Goal: Task Accomplishment & Management: Use online tool/utility

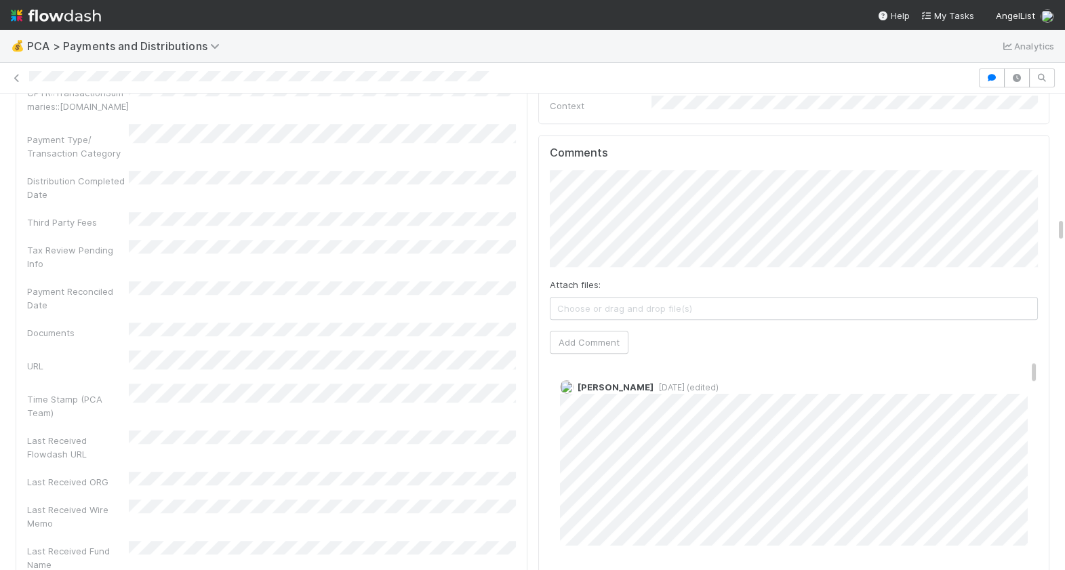
scroll to position [2537, 0]
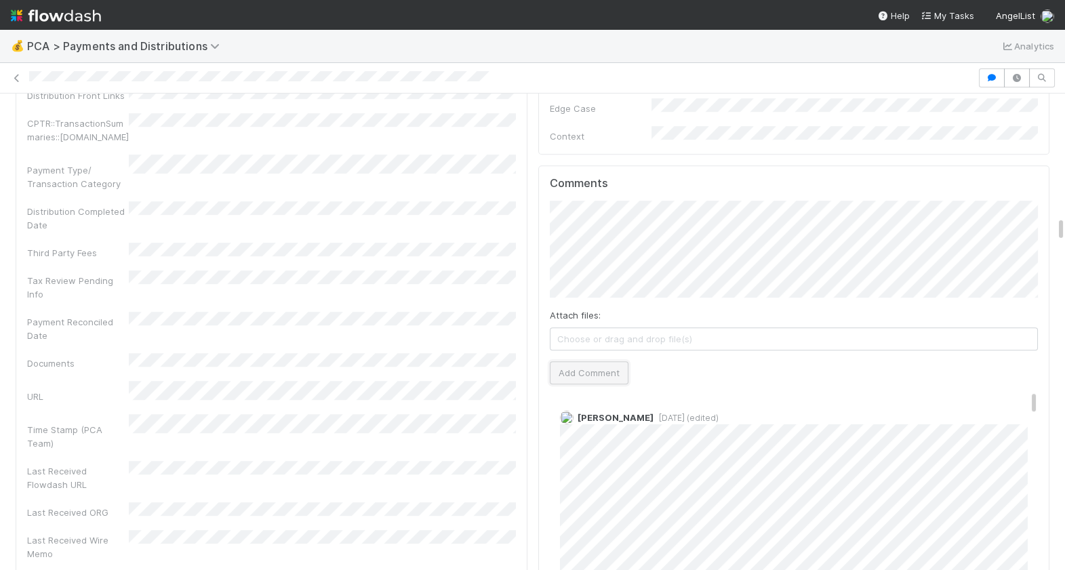
click at [577, 361] on button "Add Comment" at bounding box center [589, 372] width 79 height 23
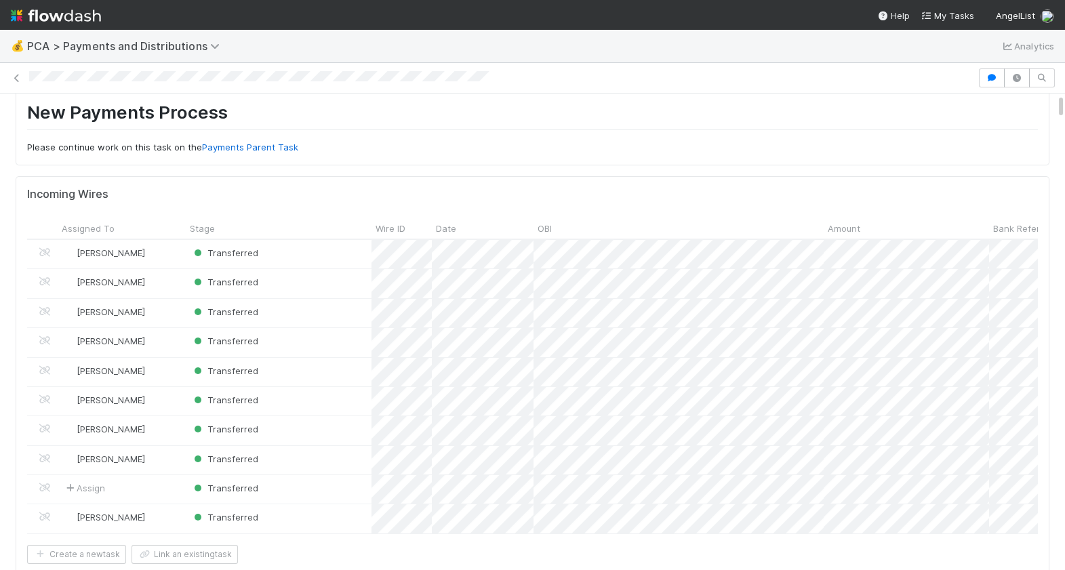
scroll to position [0, 0]
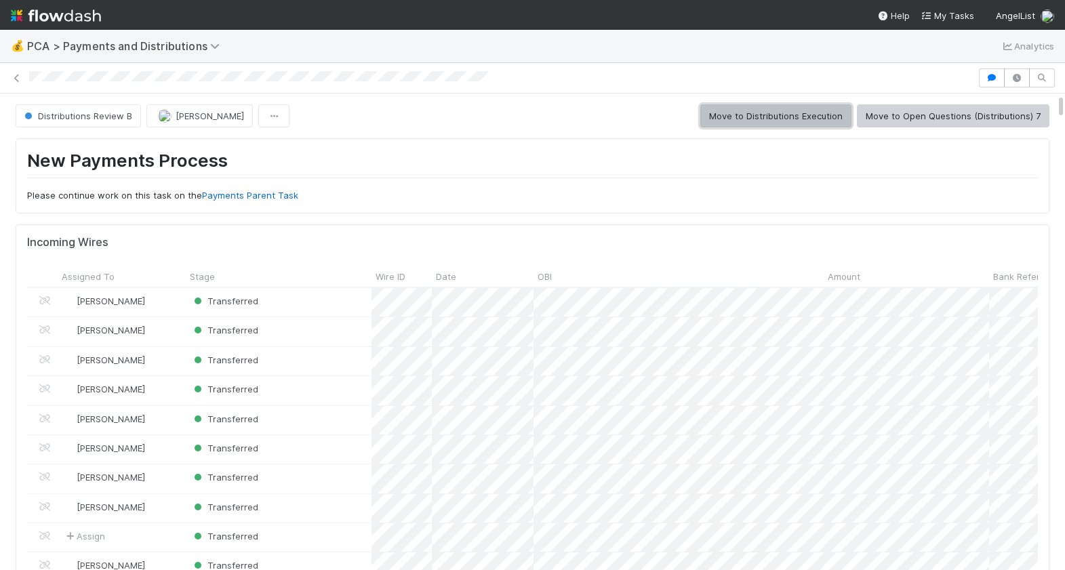
click at [827, 122] on button "Move to Distributions Execution" at bounding box center [775, 115] width 151 height 23
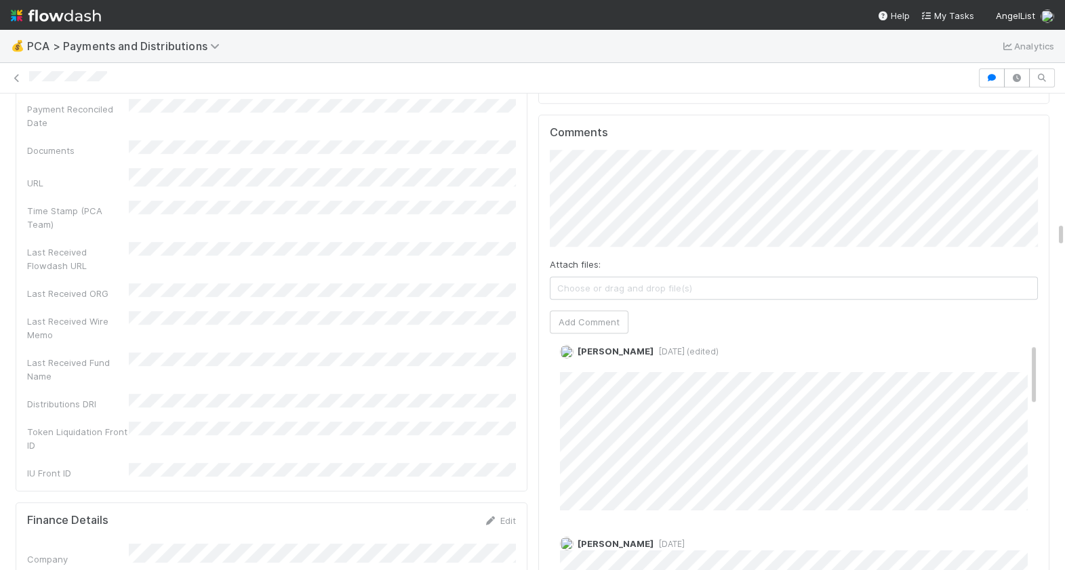
scroll to position [2538, 0]
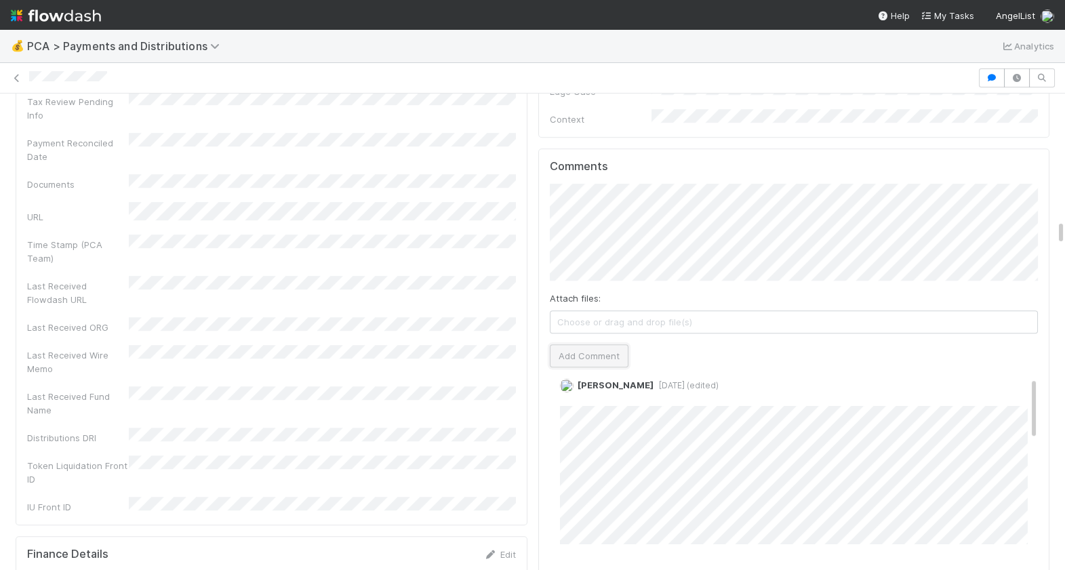
click at [611, 344] on button "Add Comment" at bounding box center [589, 355] width 79 height 23
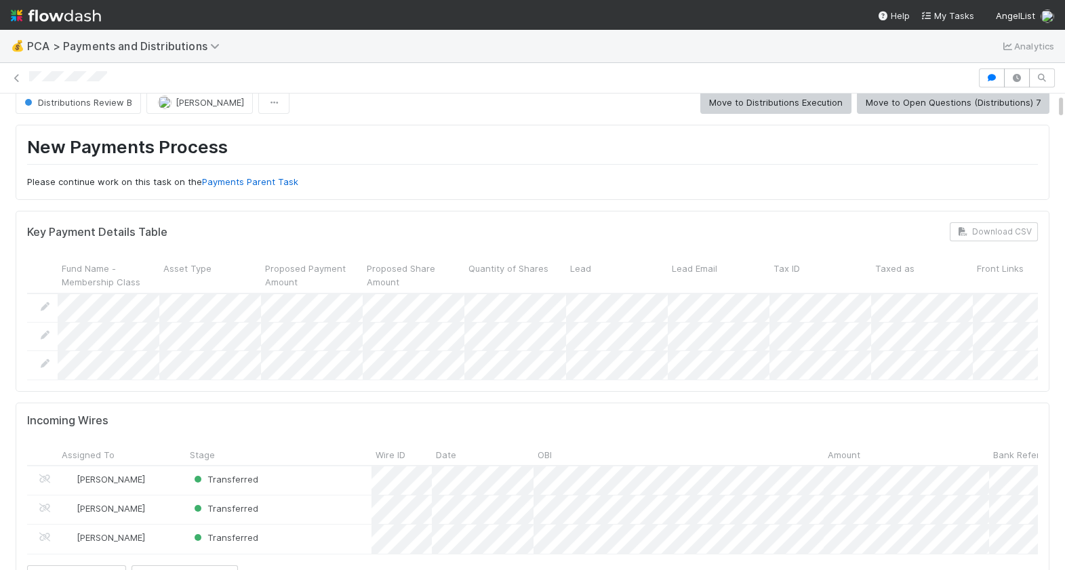
scroll to position [0, 0]
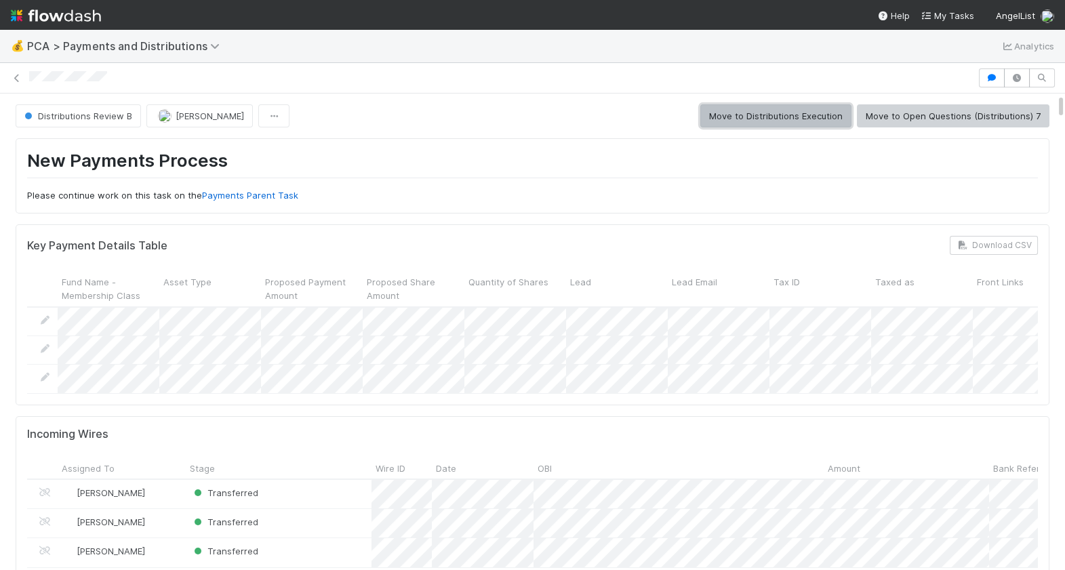
click at [812, 108] on button "Move to Distributions Execution" at bounding box center [775, 115] width 151 height 23
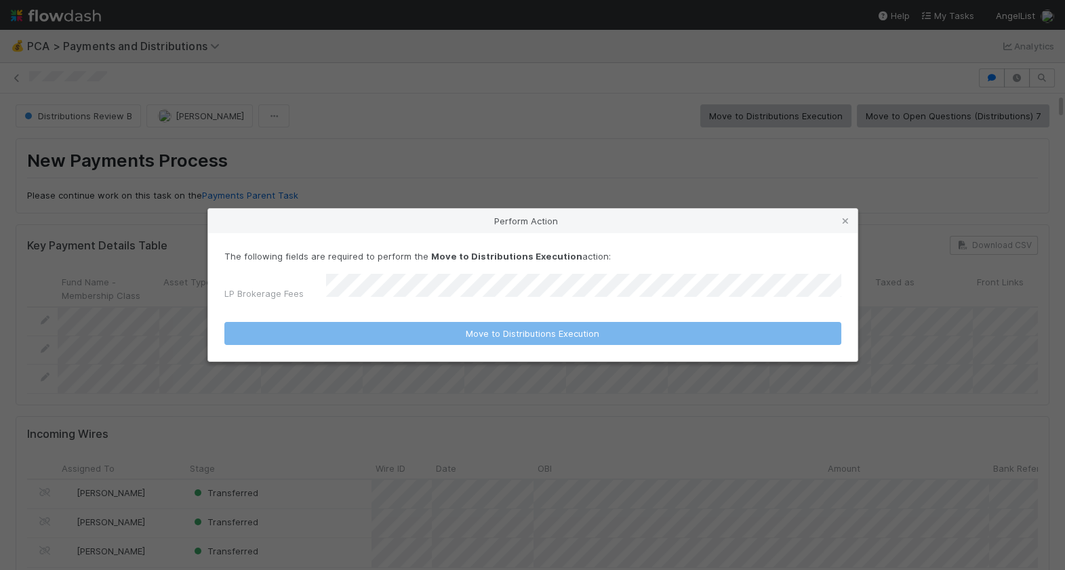
click at [415, 277] on div "The following fields are required to perform the Move to Distributions Executio…" at bounding box center [532, 277] width 617 height 56
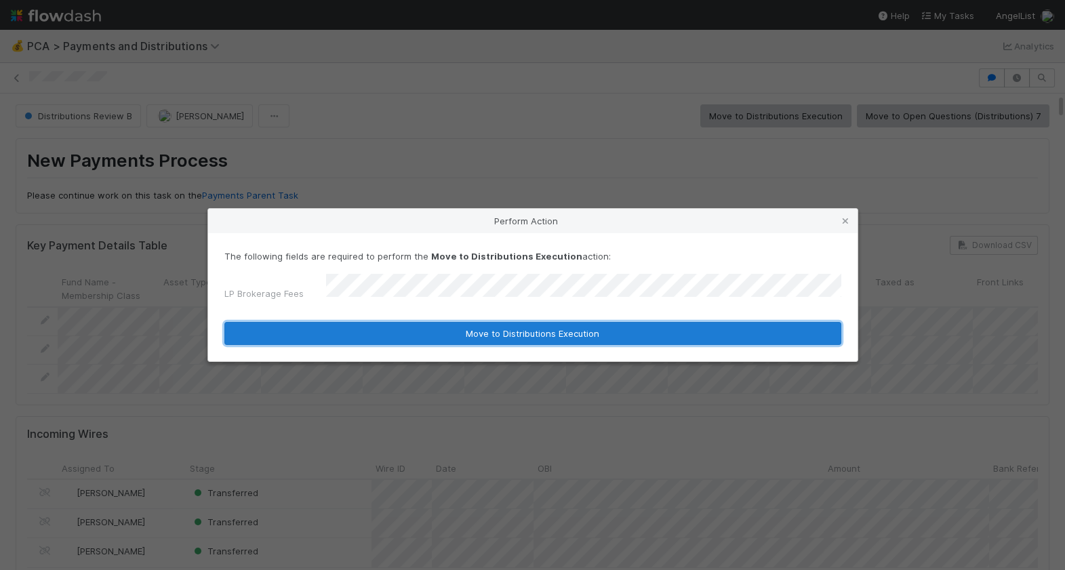
click at [404, 333] on button "Move to Distributions Execution" at bounding box center [532, 333] width 617 height 23
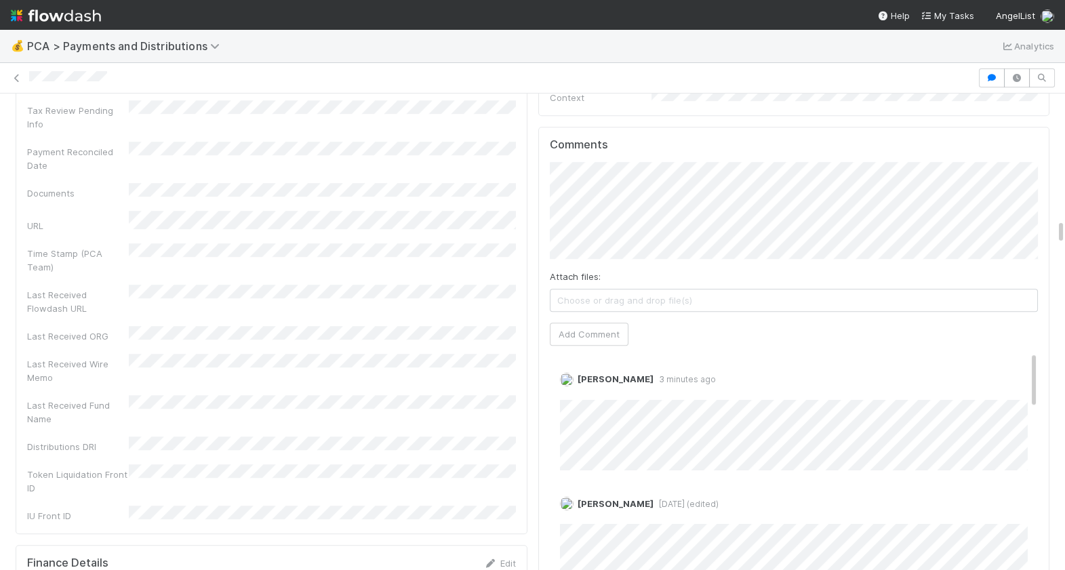
scroll to position [2530, 0]
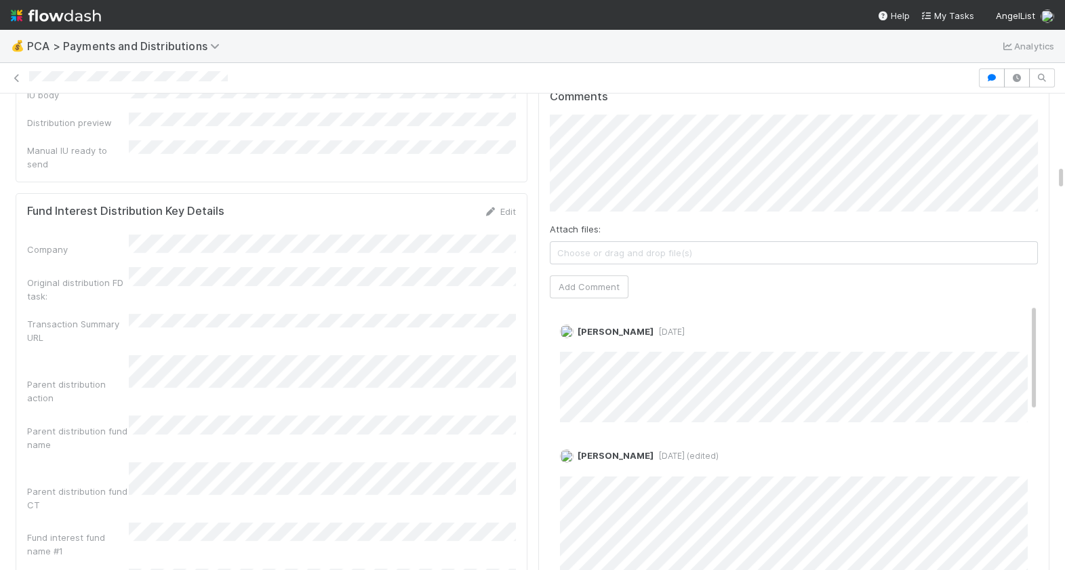
scroll to position [1324, 0]
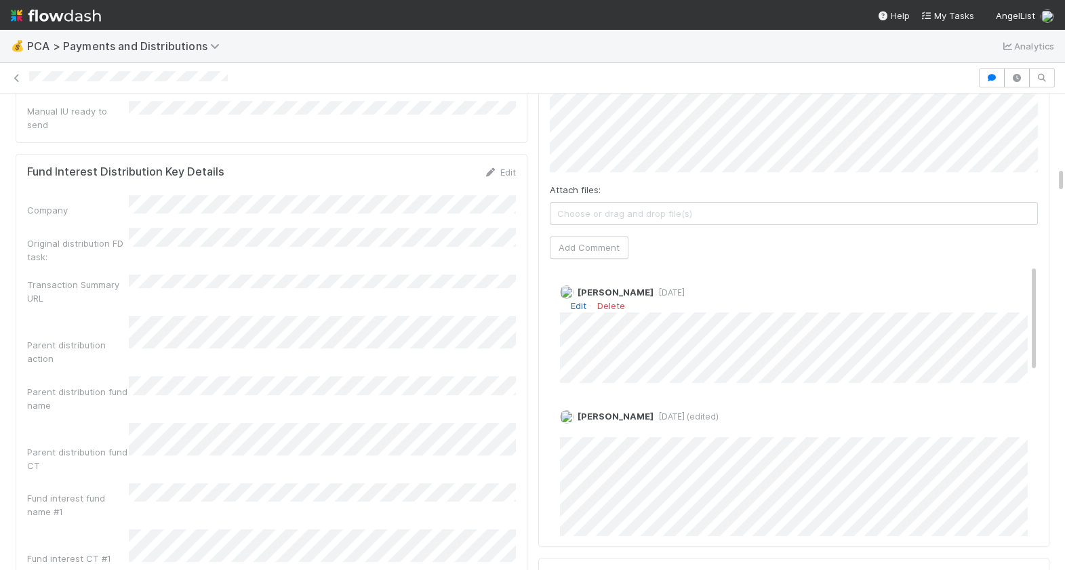
click at [575, 300] on link "Edit" at bounding box center [579, 305] width 16 height 11
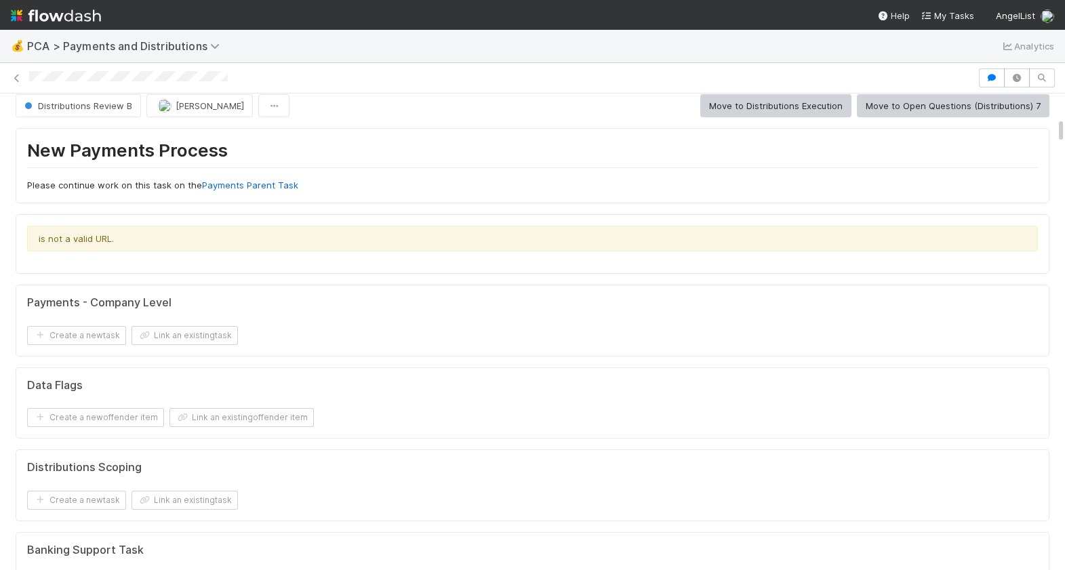
scroll to position [0, 0]
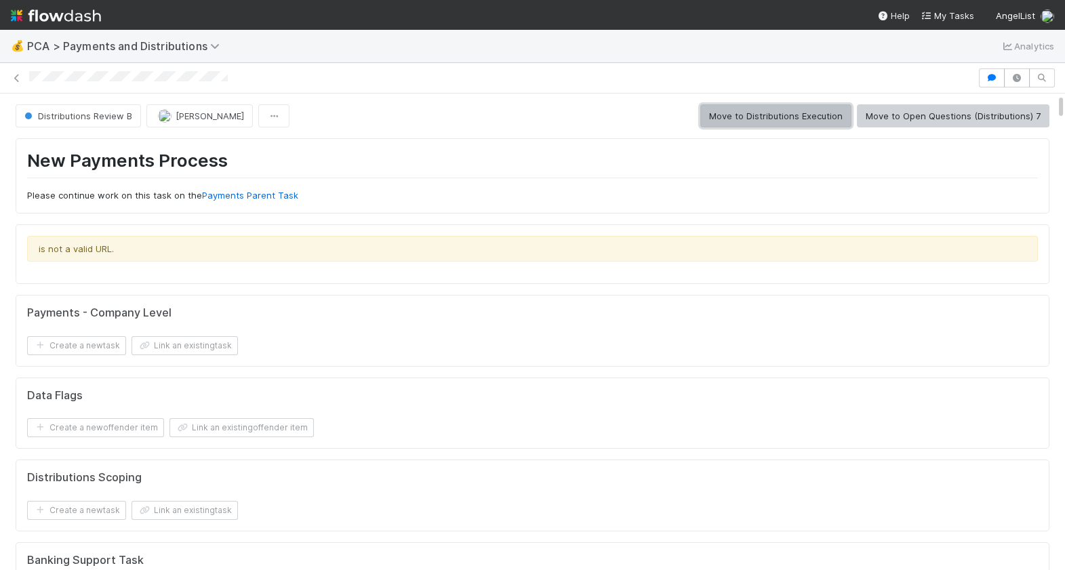
click at [793, 121] on button "Move to Distributions Execution" at bounding box center [775, 115] width 151 height 23
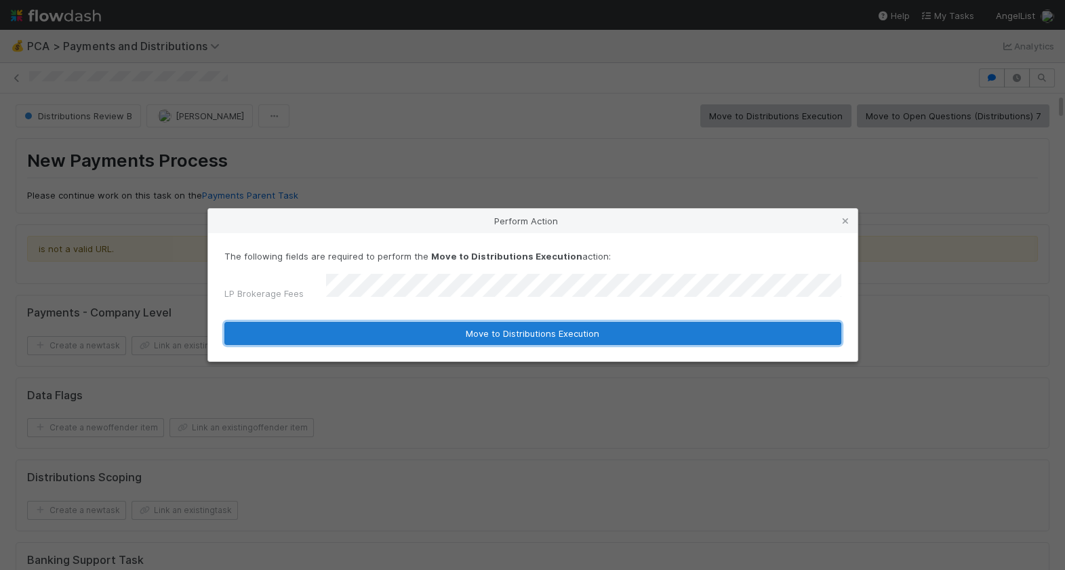
click at [382, 327] on button "Move to Distributions Execution" at bounding box center [532, 333] width 617 height 23
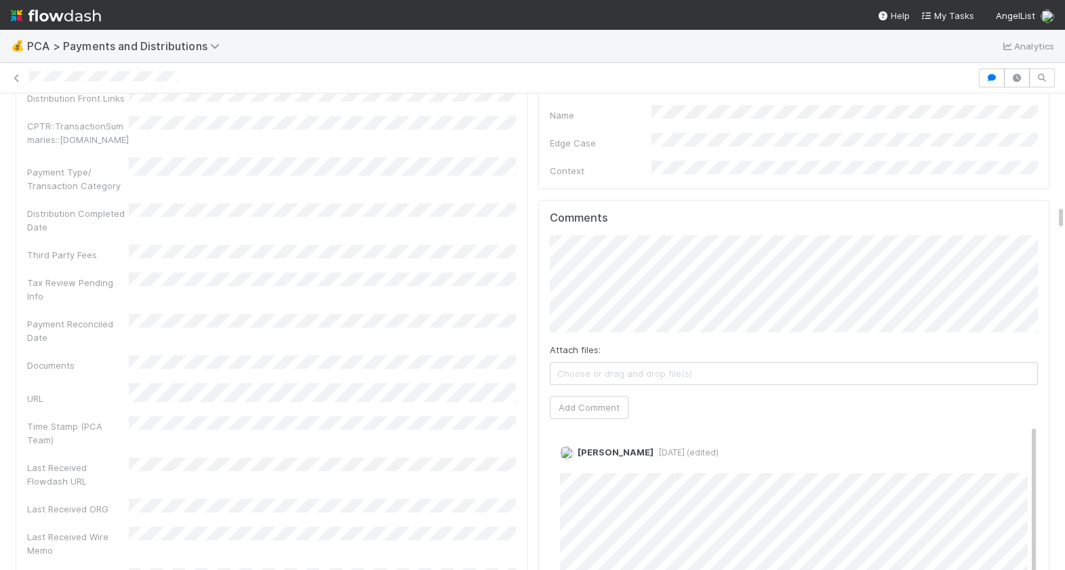
scroll to position [2134, 0]
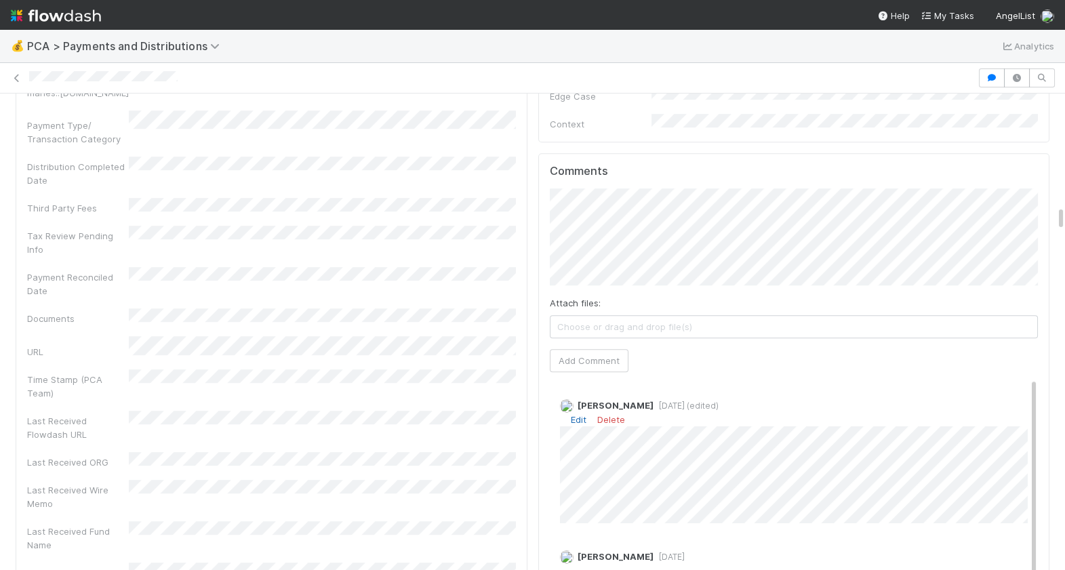
click at [575, 414] on link "Edit" at bounding box center [579, 419] width 16 height 11
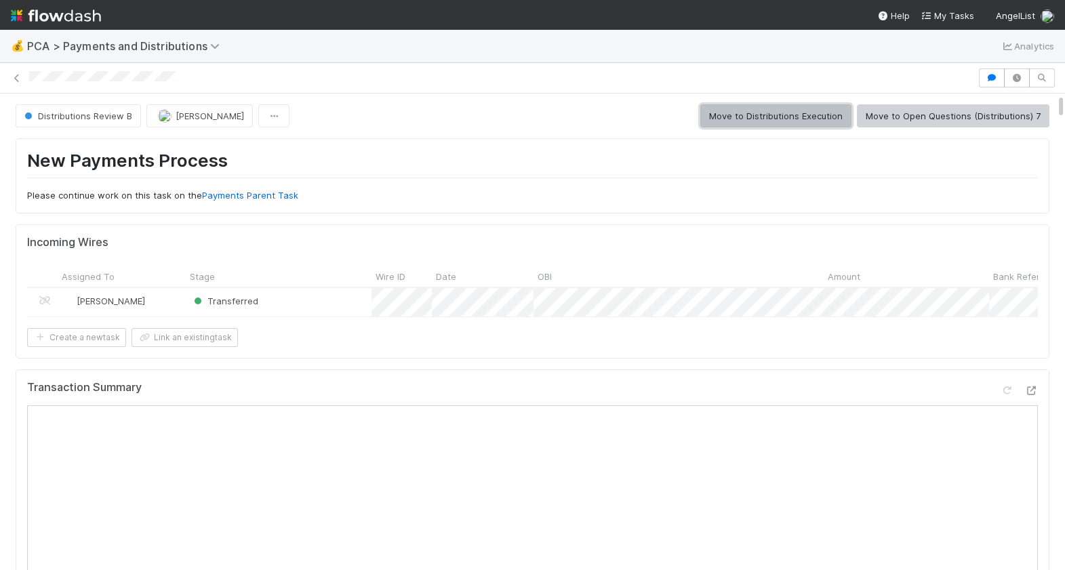
click at [796, 108] on button "Move to Distributions Execution" at bounding box center [775, 115] width 151 height 23
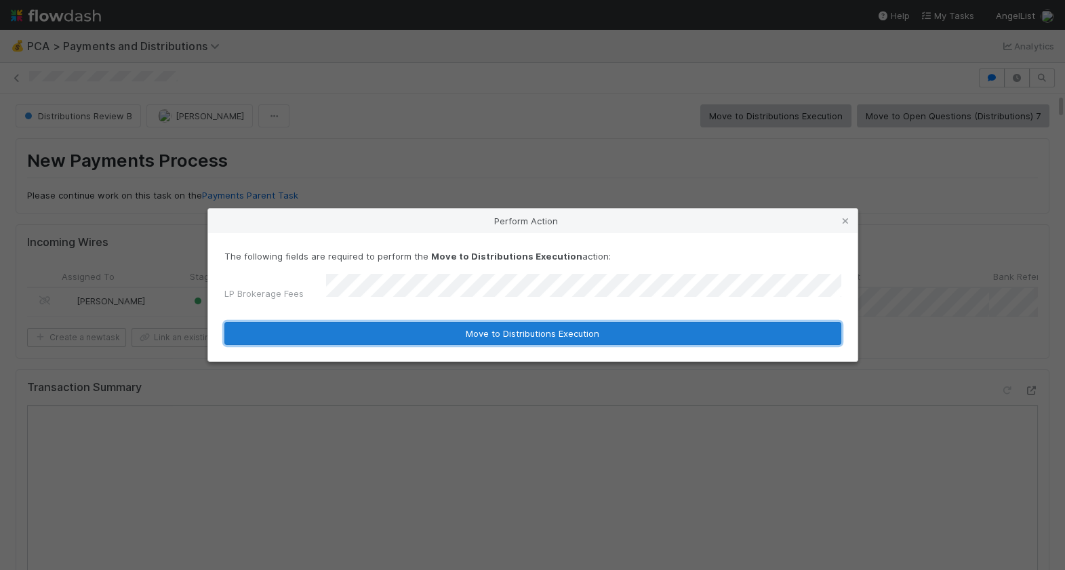
click at [465, 328] on button "Move to Distributions Execution" at bounding box center [532, 333] width 617 height 23
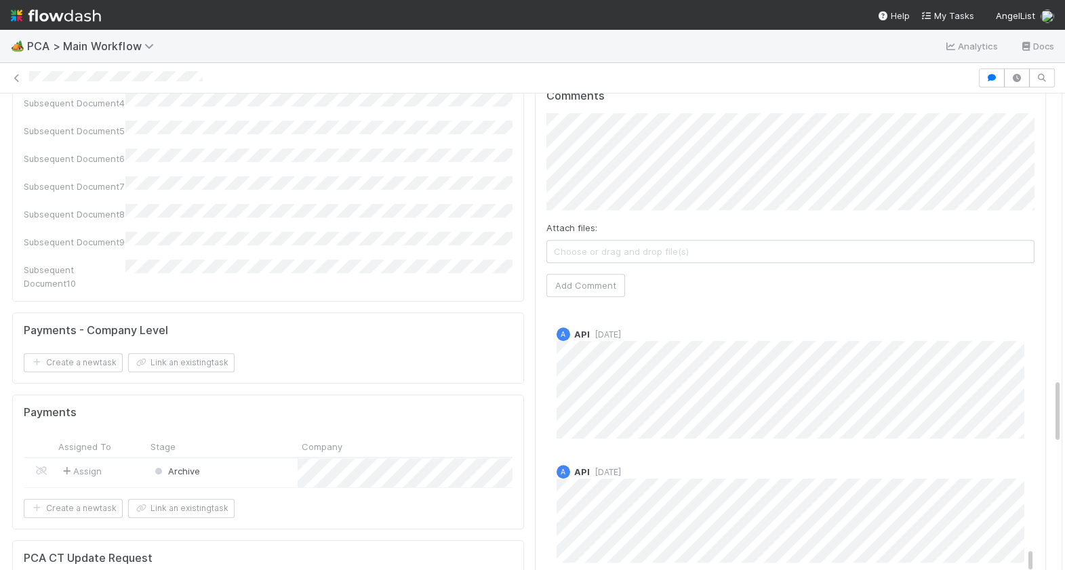
scroll to position [2052, 0]
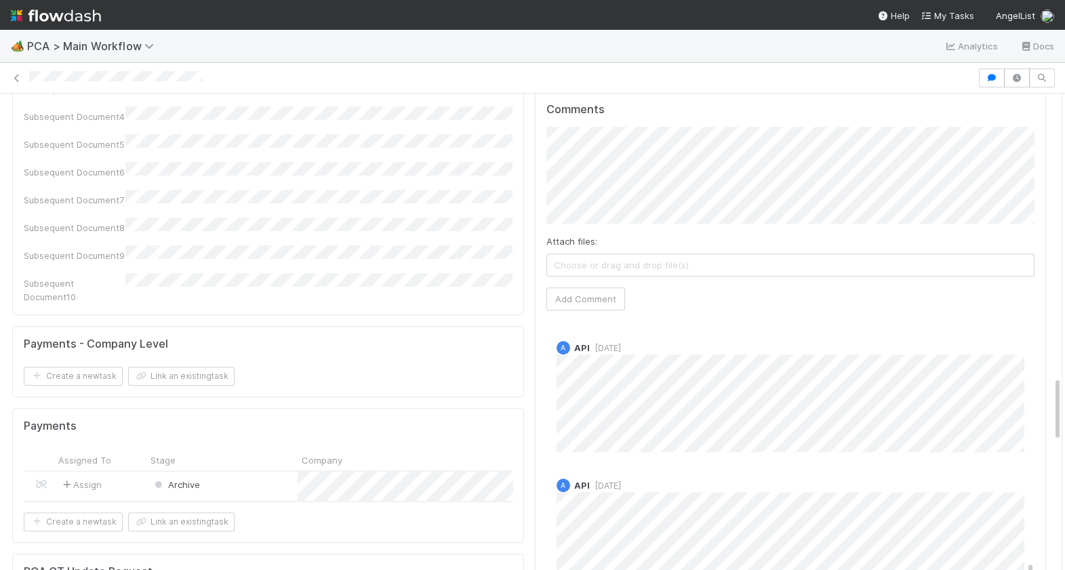
click at [266, 472] on div "Archive" at bounding box center [221, 486] width 151 height 28
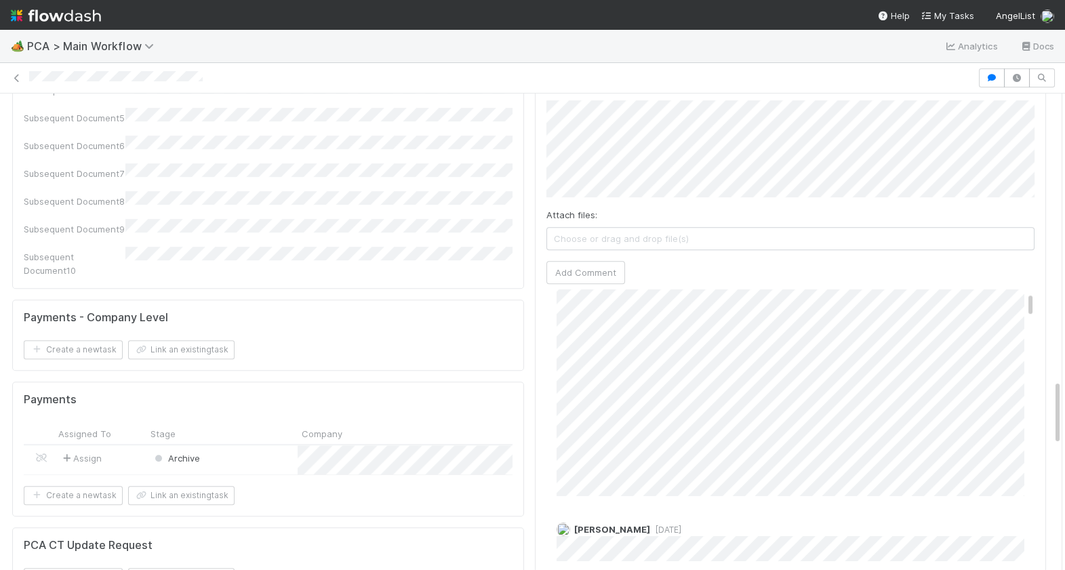
scroll to position [83, 0]
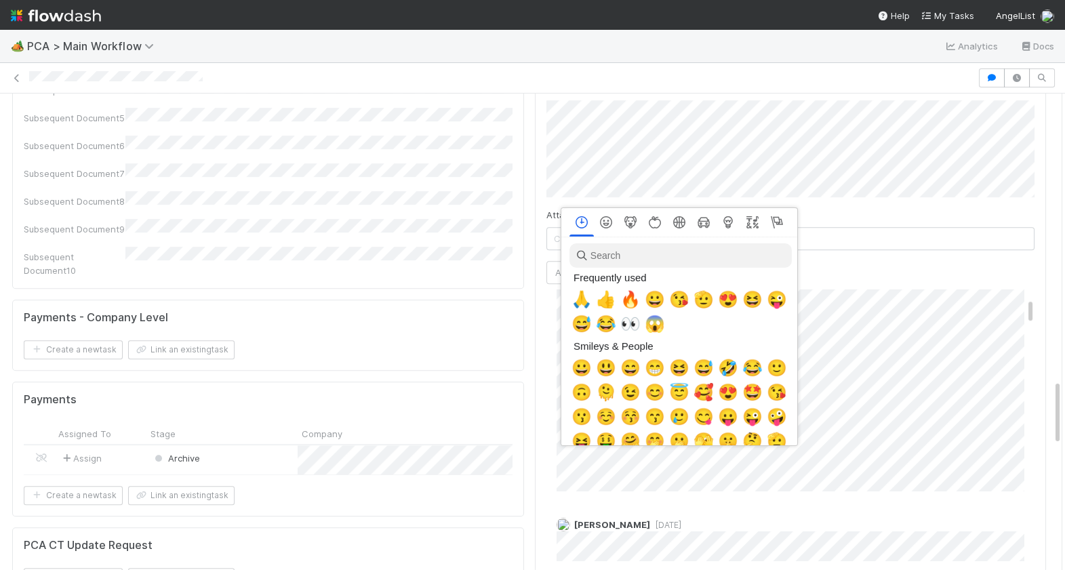
click at [838, 373] on div at bounding box center [532, 285] width 1065 height 570
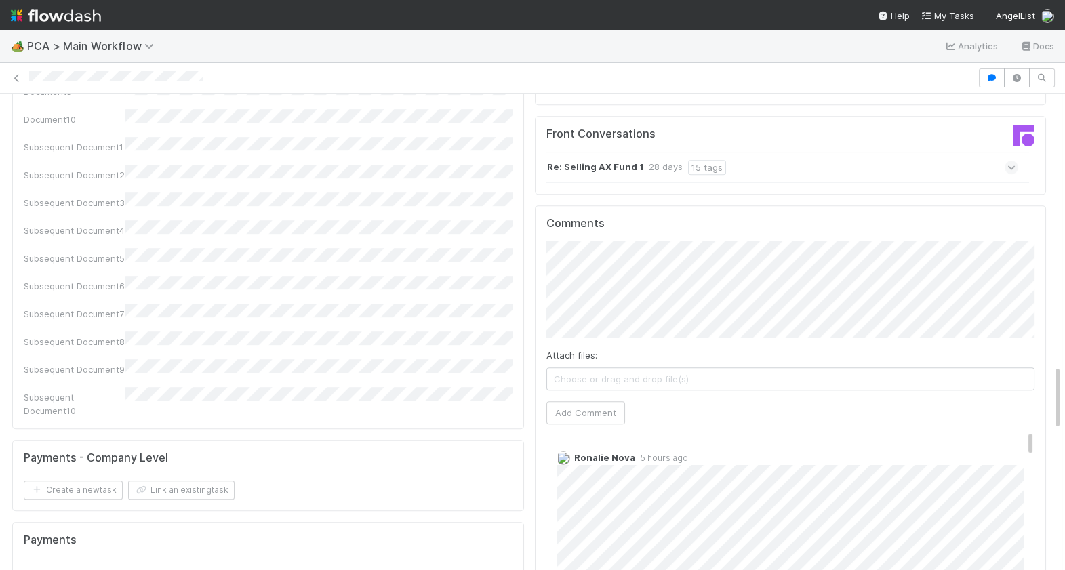
scroll to position [1929, 0]
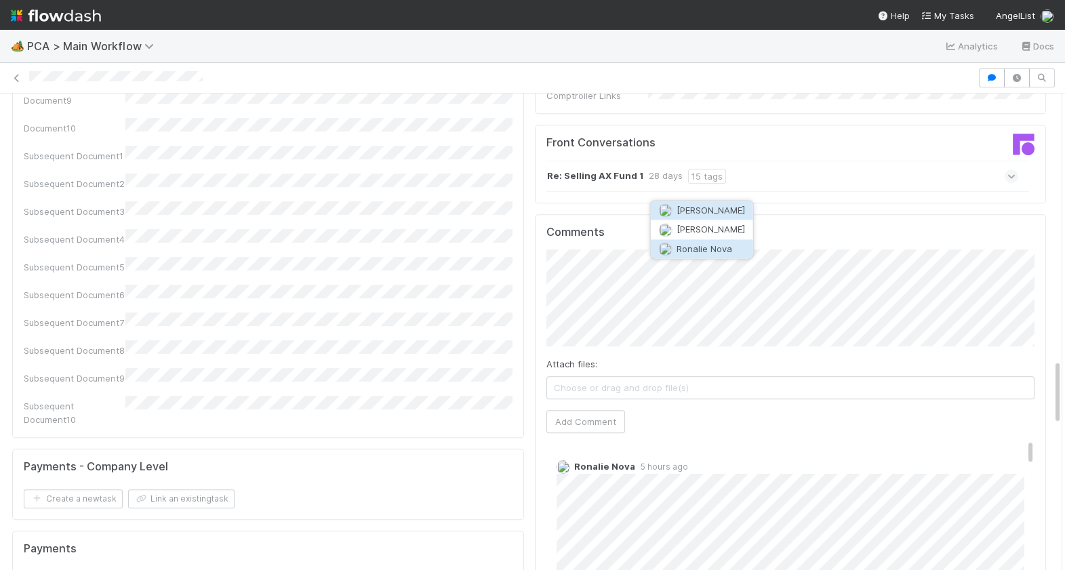
click at [697, 245] on span "Ronalie Nova" at bounding box center [704, 248] width 56 height 11
click at [584, 410] on button "Add Comment" at bounding box center [585, 421] width 79 height 23
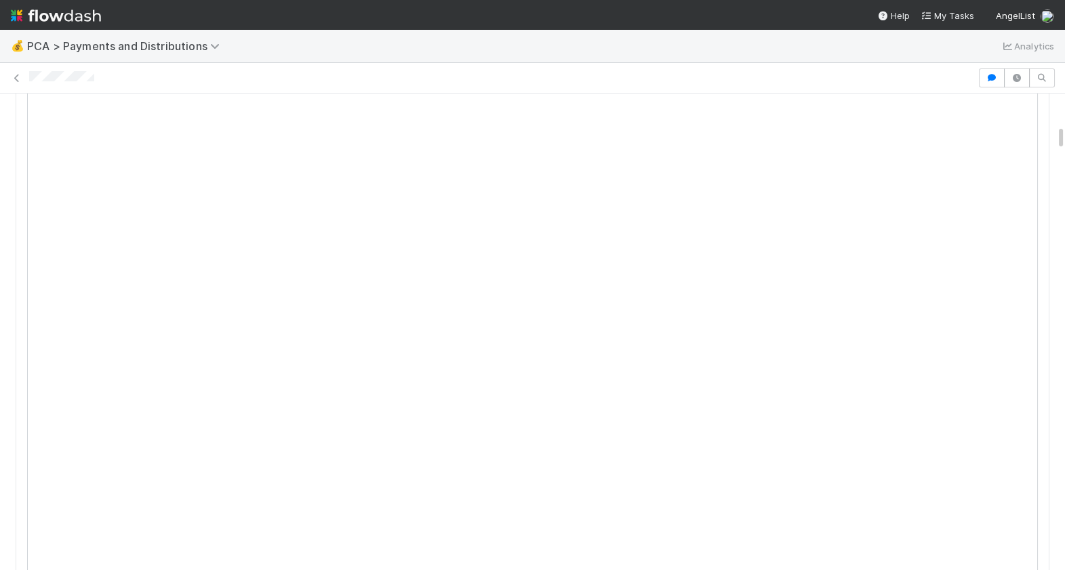
scroll to position [474, 0]
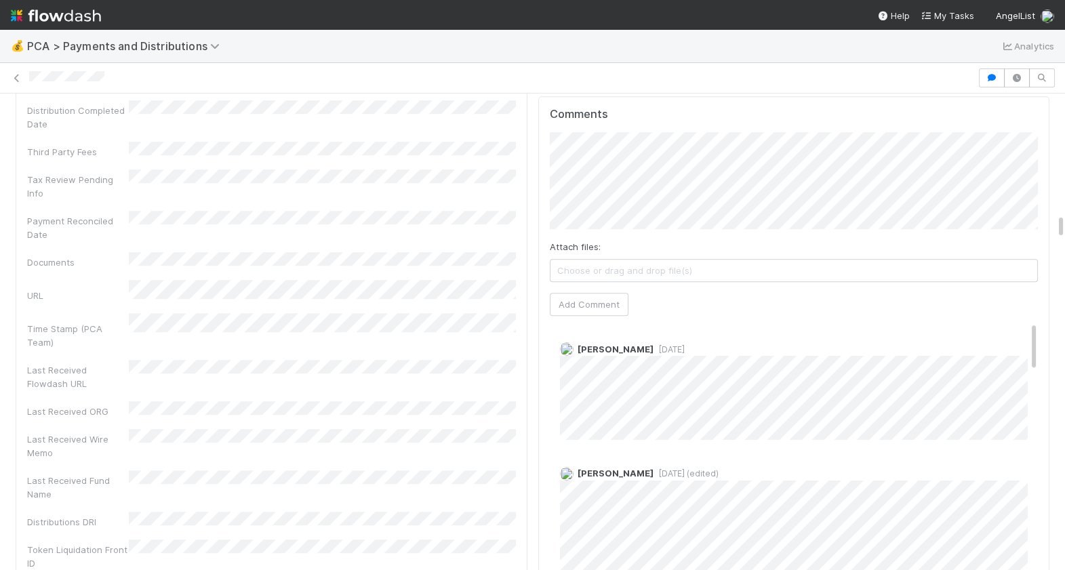
scroll to position [2350, 0]
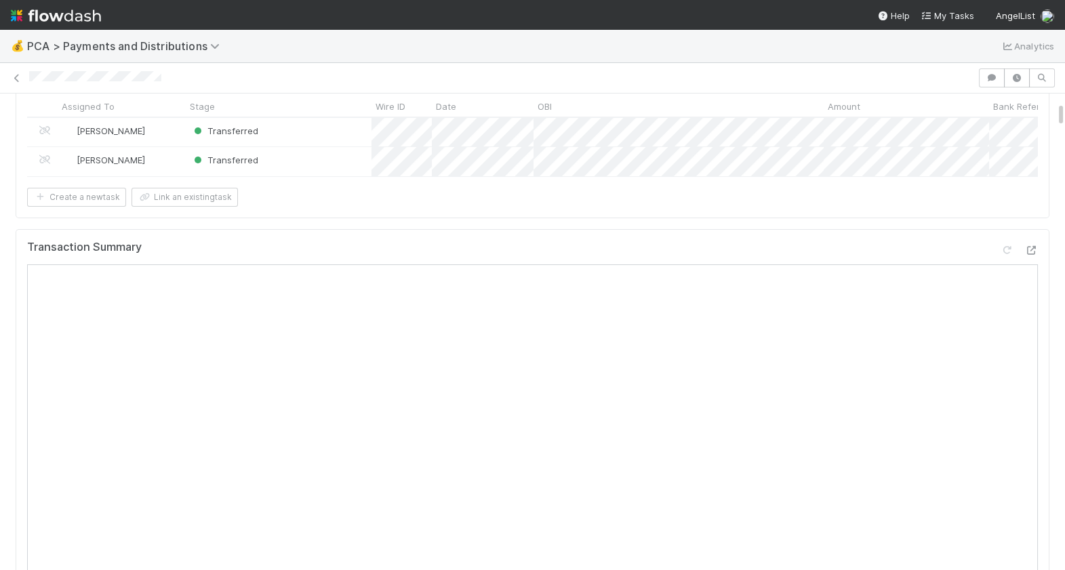
scroll to position [235, 0]
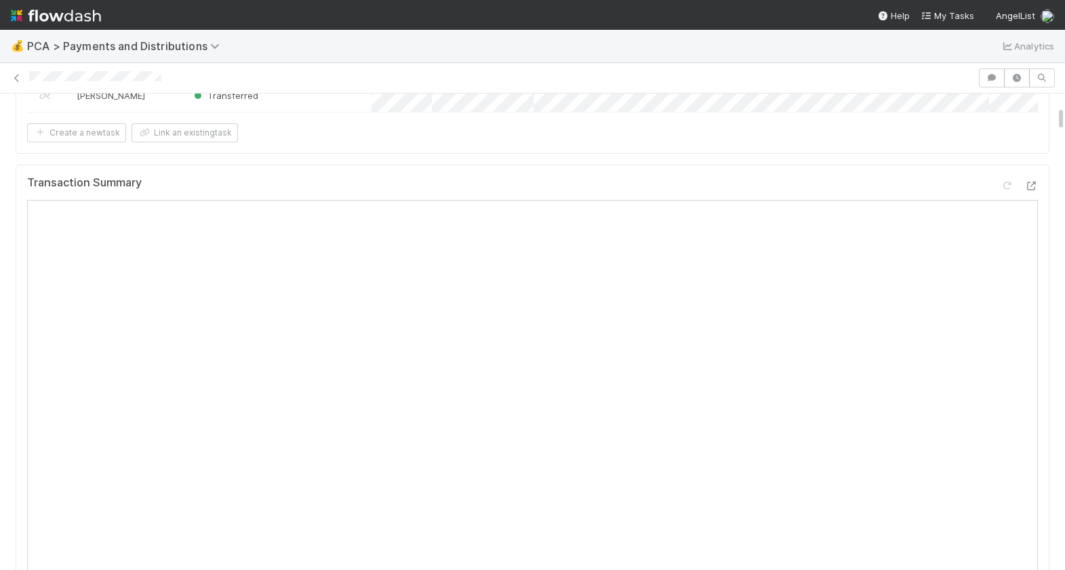
click at [1028, 191] on div at bounding box center [1019, 188] width 38 height 19
click at [1031, 182] on icon at bounding box center [1031, 186] width 14 height 9
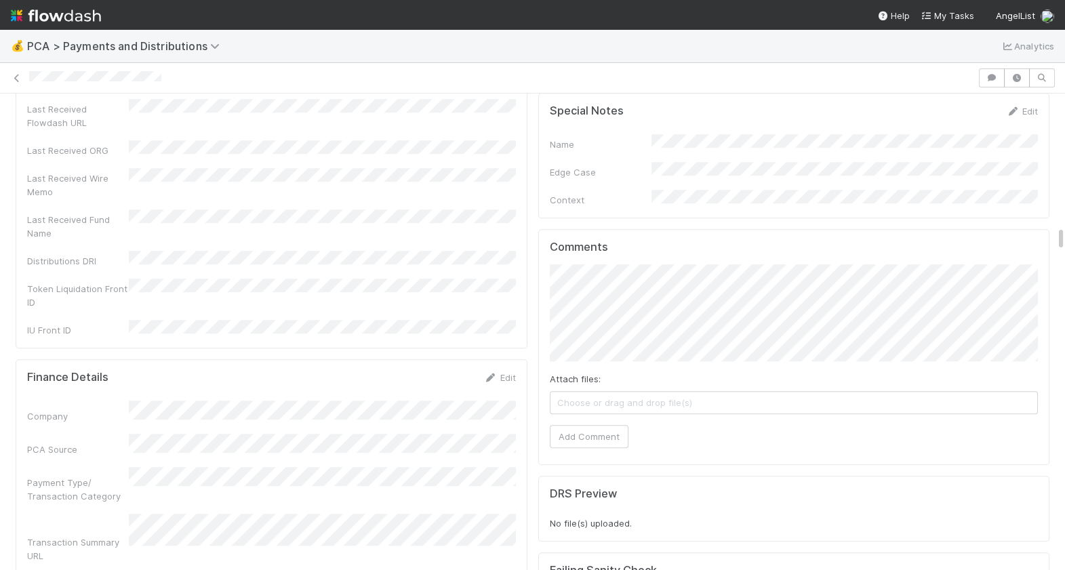
scroll to position [2546, 0]
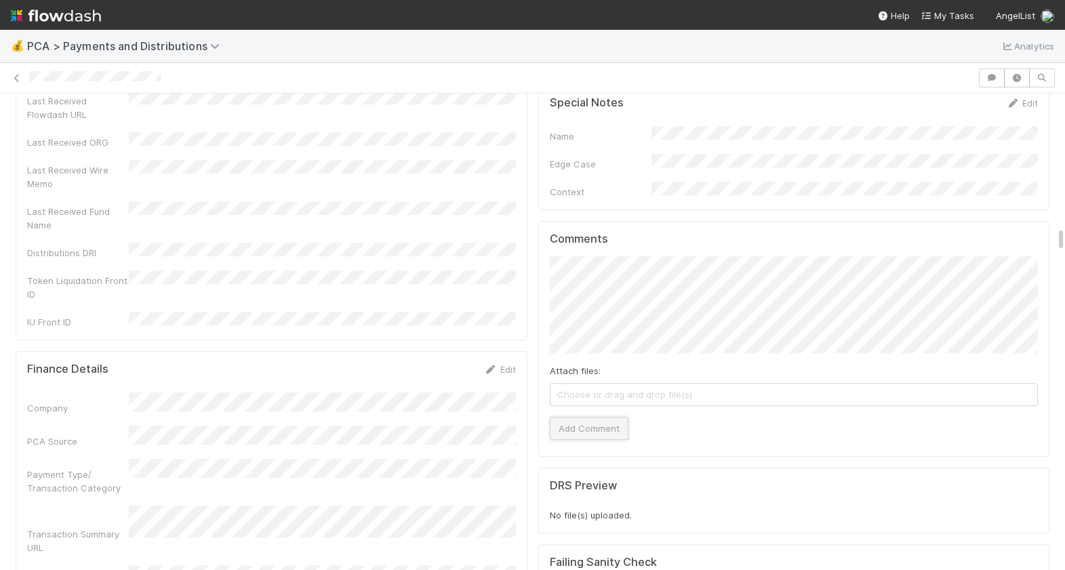
click at [579, 417] on button "Add Comment" at bounding box center [589, 428] width 79 height 23
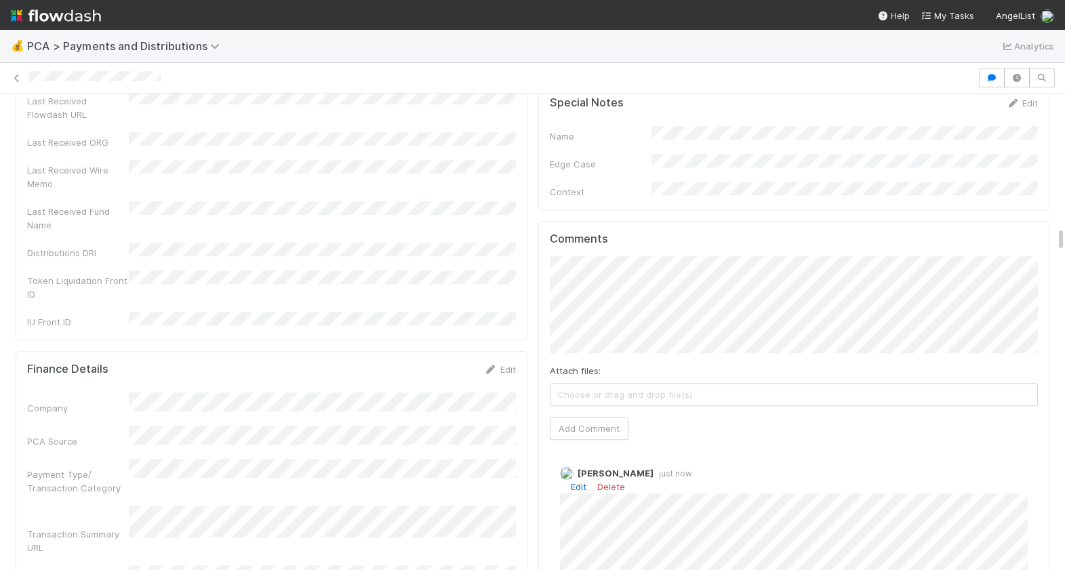
click at [575, 481] on link "Edit" at bounding box center [579, 486] width 16 height 11
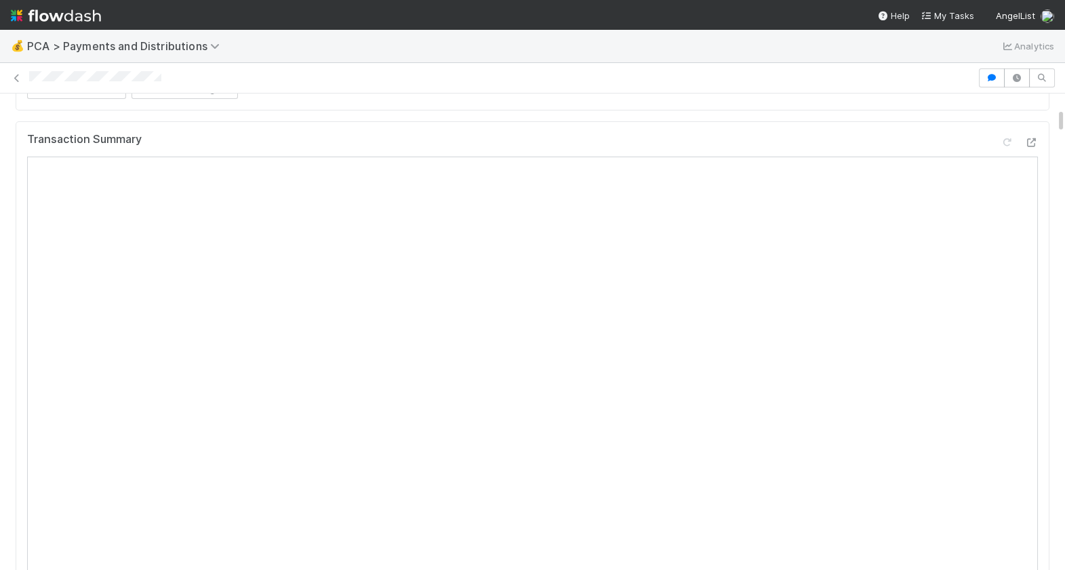
scroll to position [0, 0]
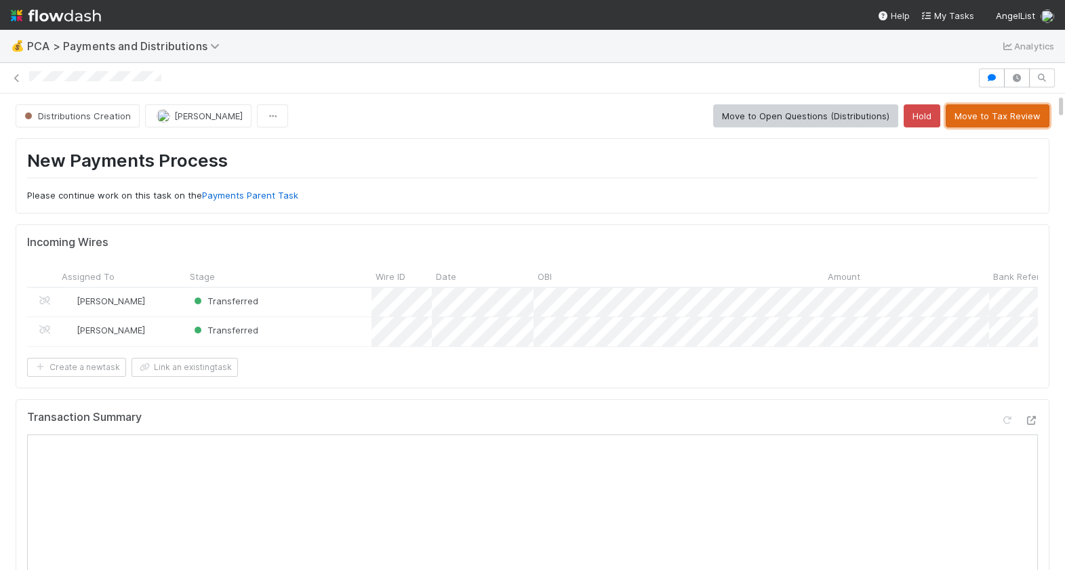
click at [1003, 115] on button "Move to Tax Review" at bounding box center [997, 115] width 104 height 23
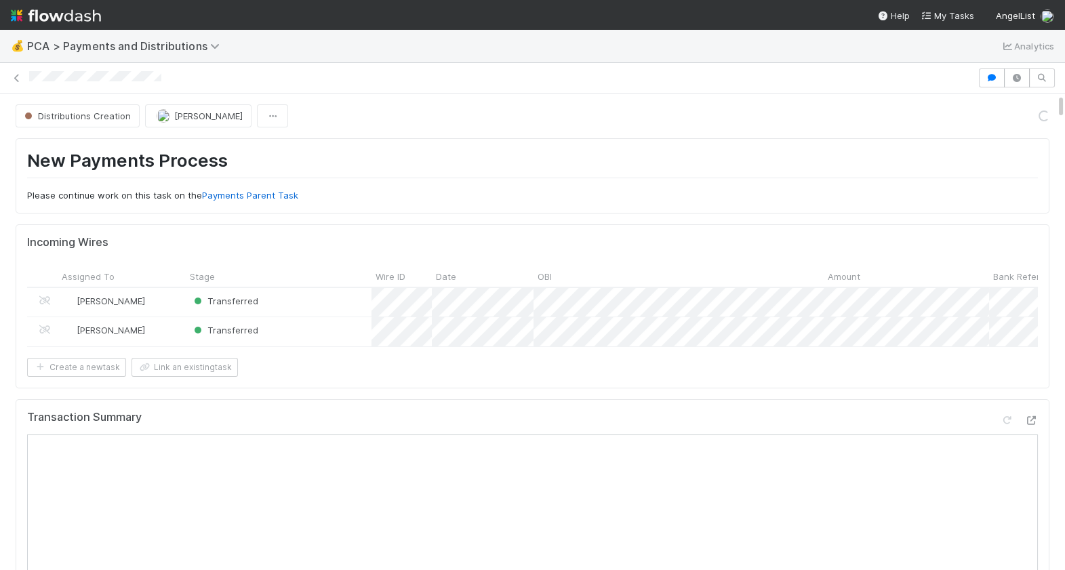
click at [30, 78] on div at bounding box center [501, 78] width 944 height 14
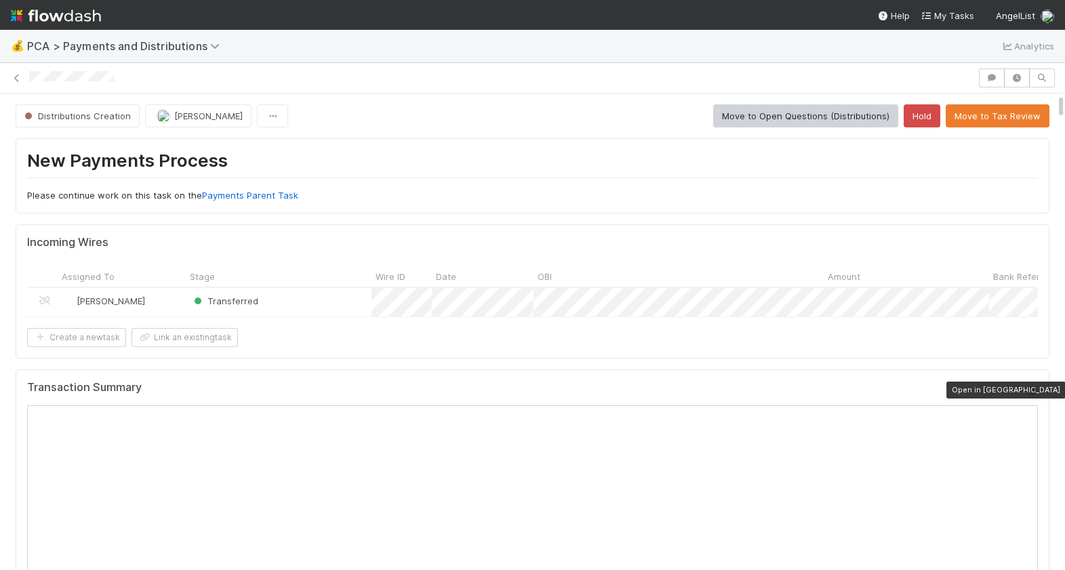
click at [1032, 384] on div at bounding box center [1031, 391] width 14 height 14
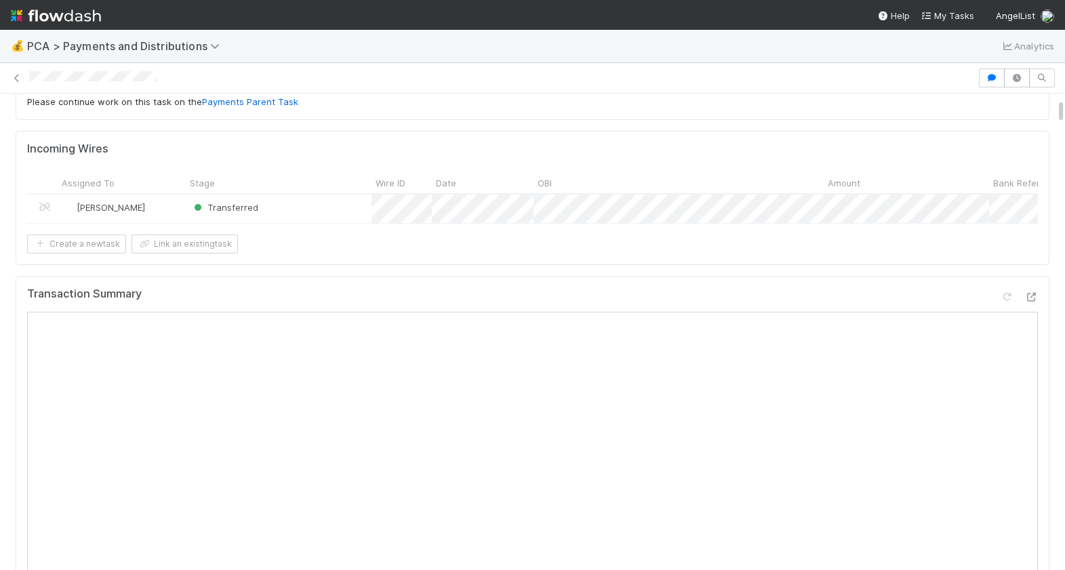
scroll to position [95, 0]
click at [1035, 296] on icon at bounding box center [1031, 295] width 14 height 9
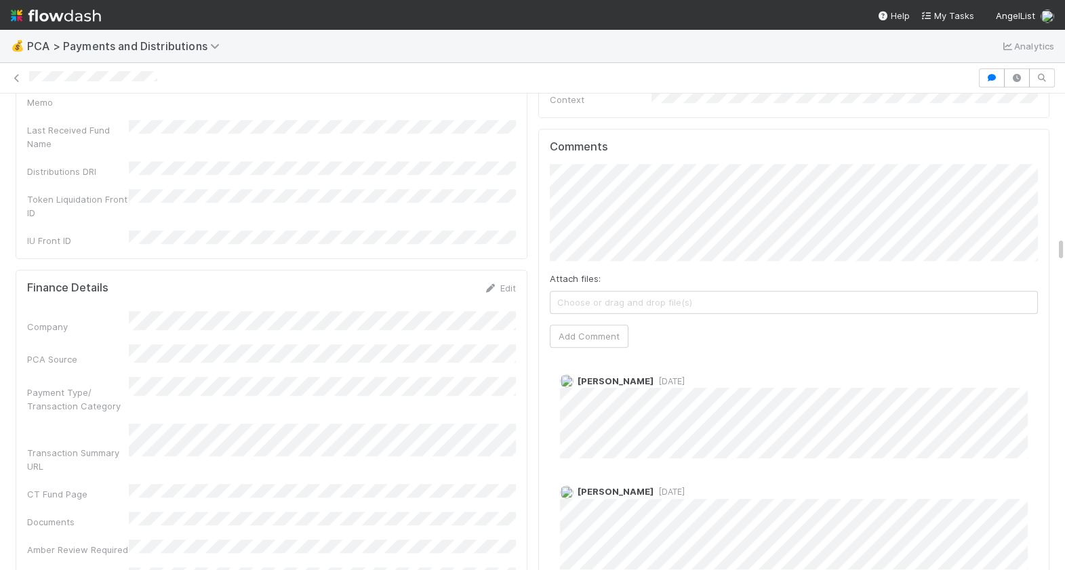
scroll to position [2756, 0]
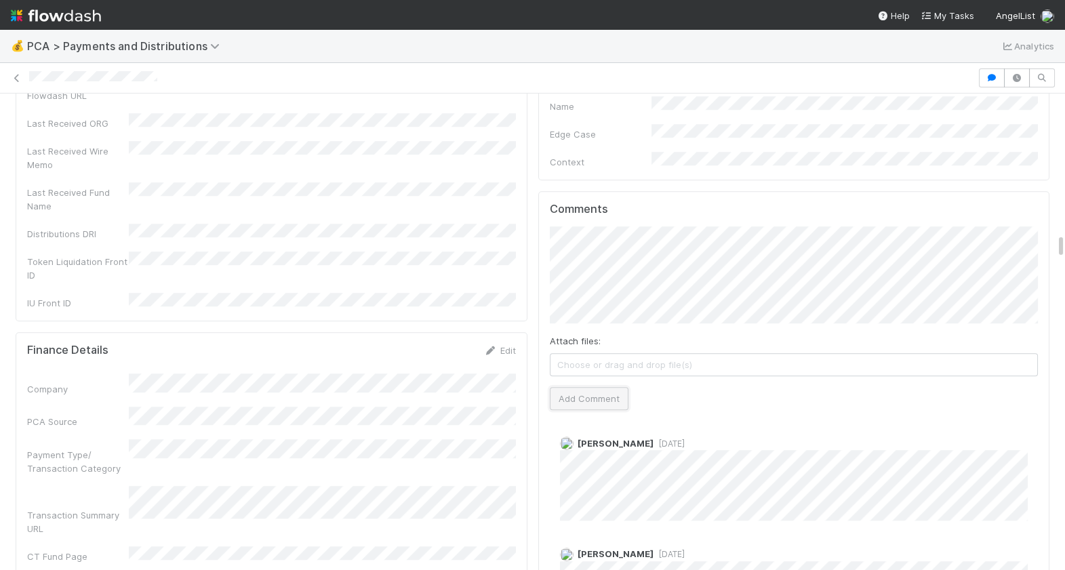
click at [586, 387] on button "Add Comment" at bounding box center [589, 398] width 79 height 23
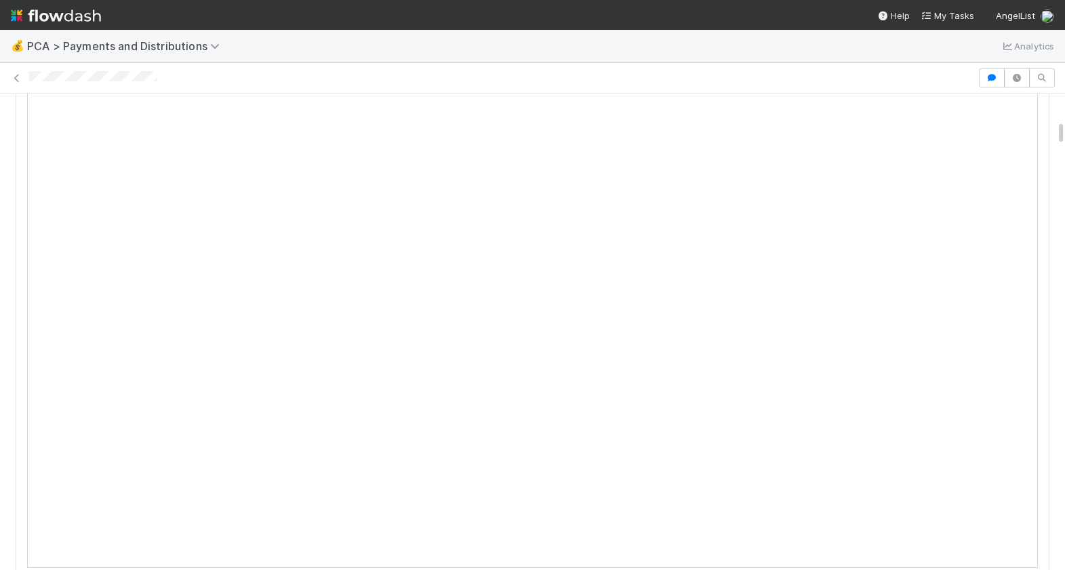
scroll to position [0, 0]
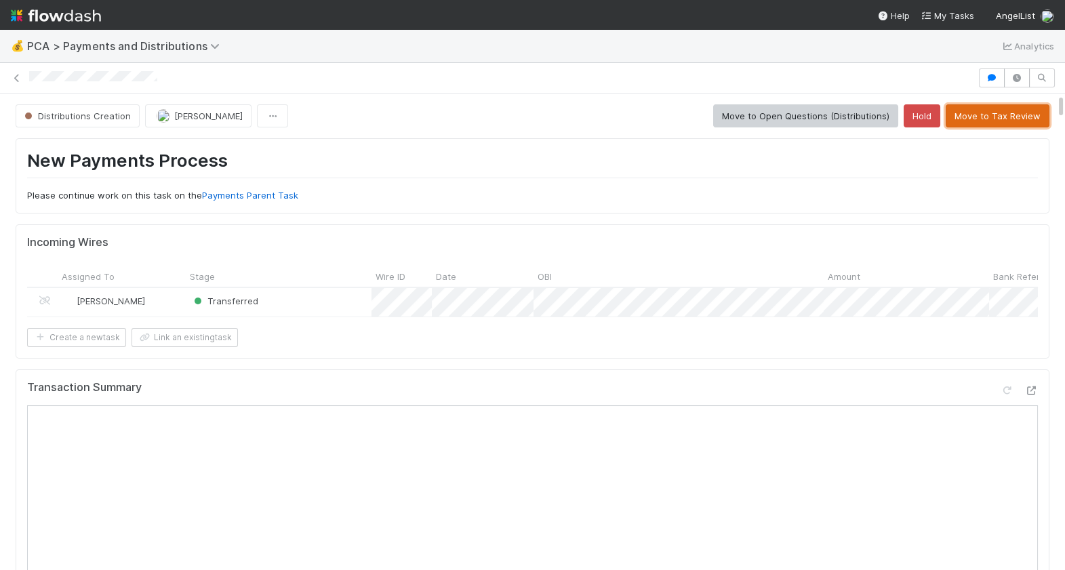
click at [990, 107] on button "Move to Tax Review" at bounding box center [997, 115] width 104 height 23
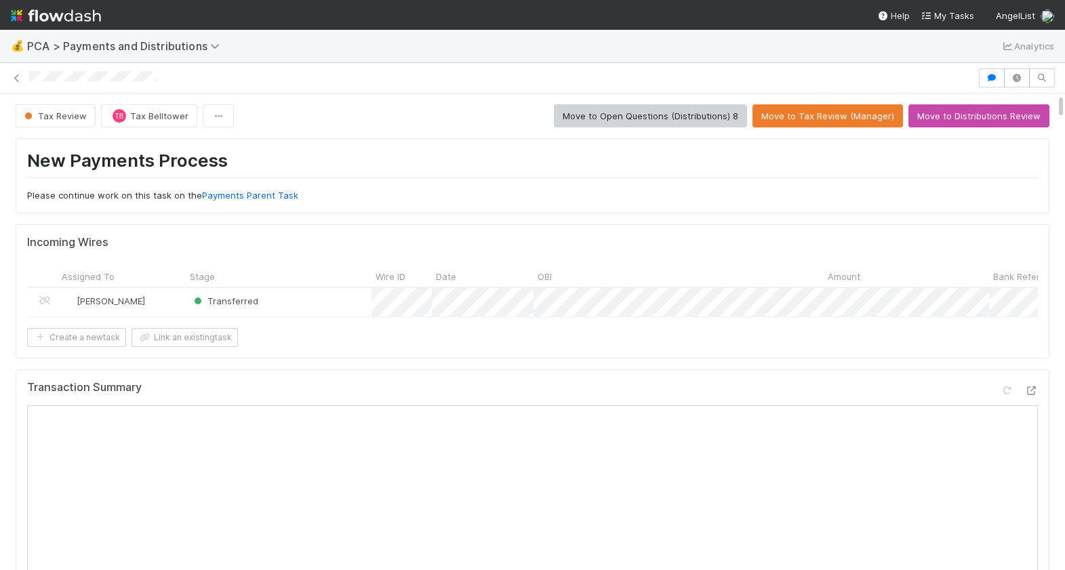
click at [294, 7] on nav "Help My Tasks AngelList" at bounding box center [532, 15] width 1065 height 30
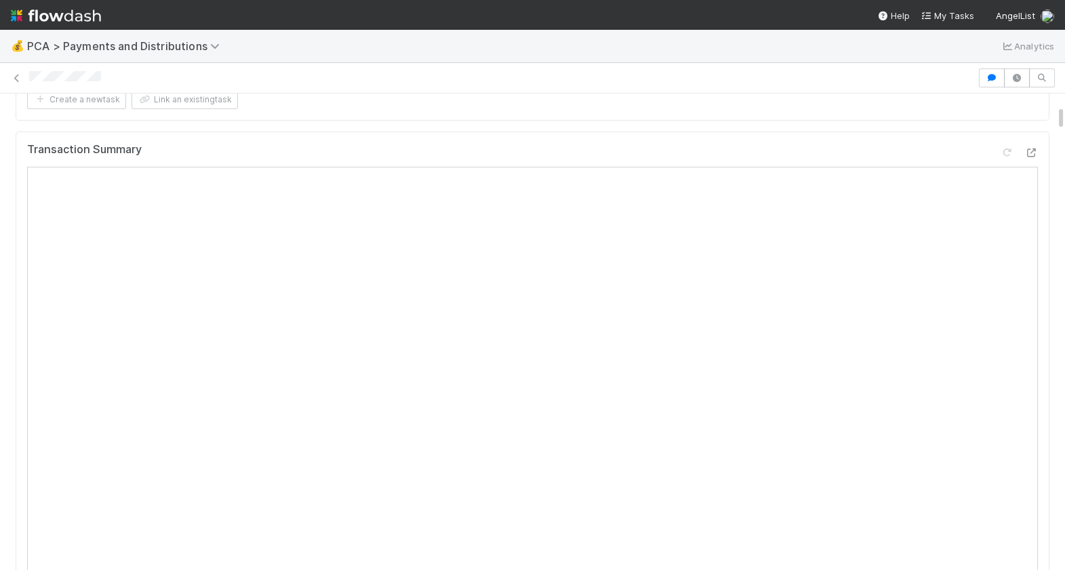
scroll to position [541, 0]
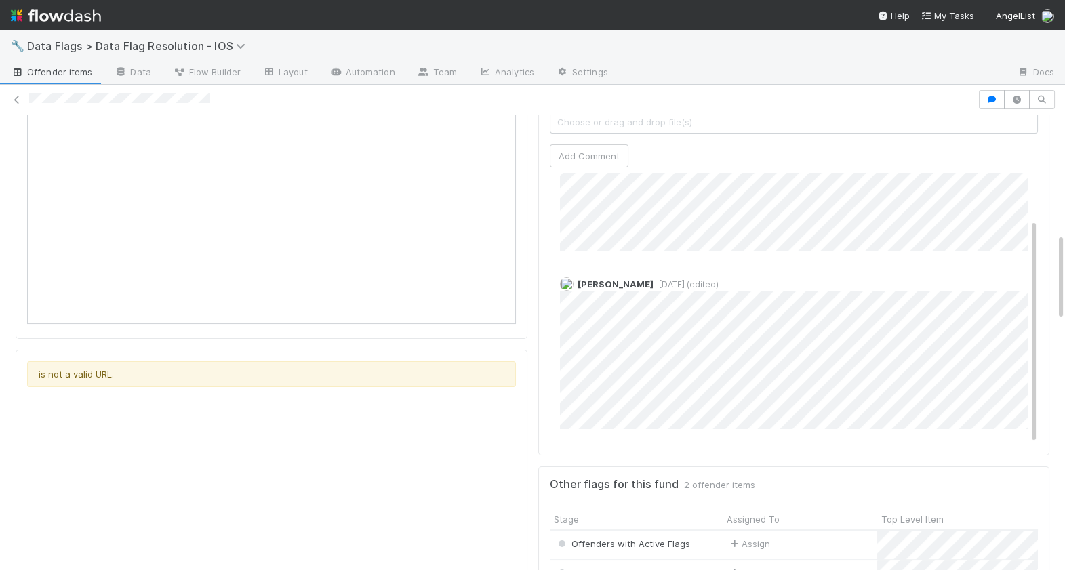
scroll to position [615, 0]
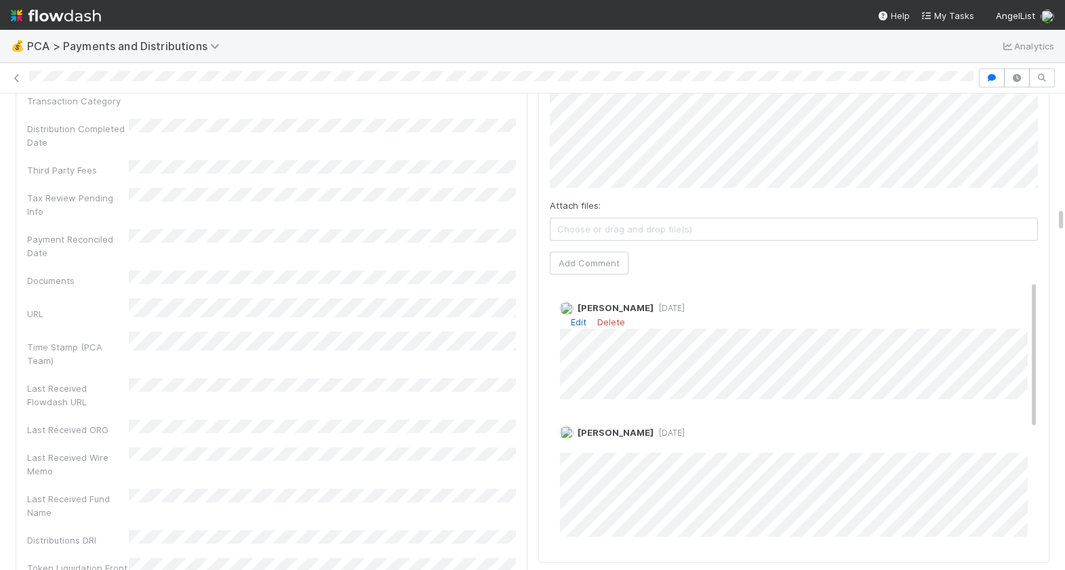
click at [577, 317] on link "Edit" at bounding box center [579, 322] width 16 height 11
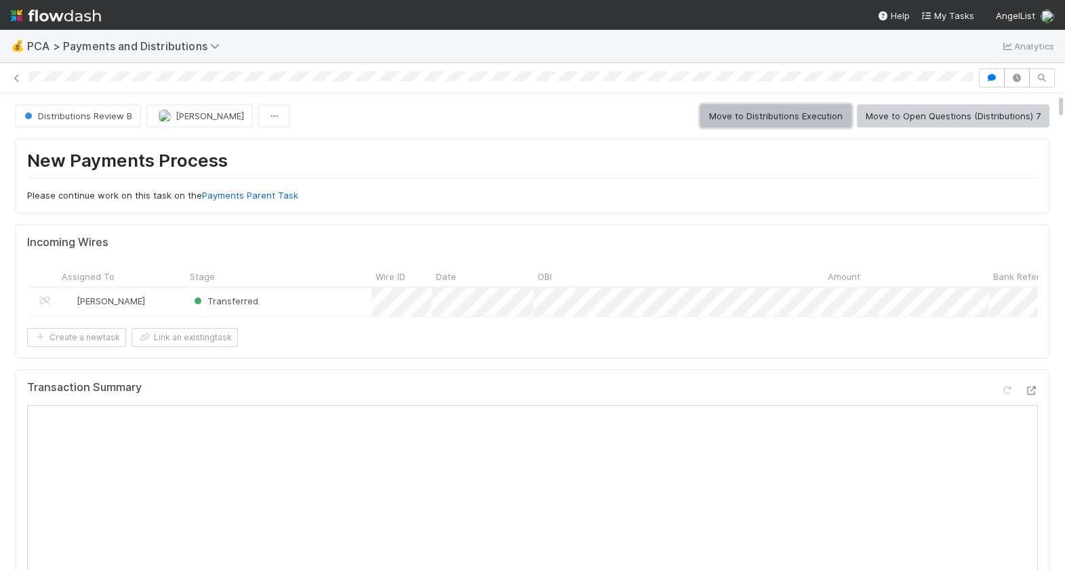
click at [772, 118] on button "Move to Distributions Execution" at bounding box center [775, 115] width 151 height 23
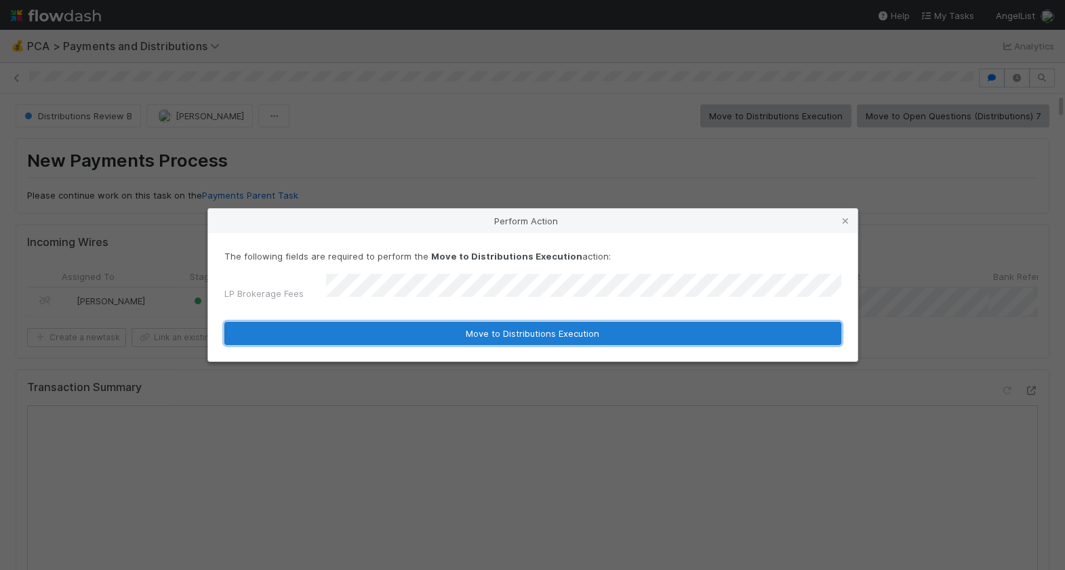
click at [428, 322] on button "Move to Distributions Execution" at bounding box center [532, 333] width 617 height 23
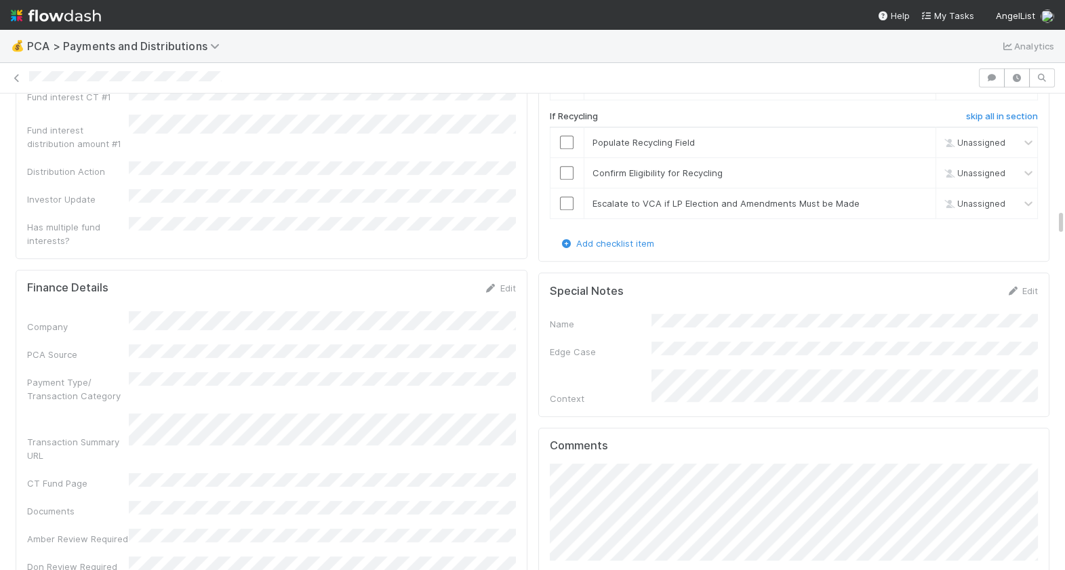
scroll to position [2014, 0]
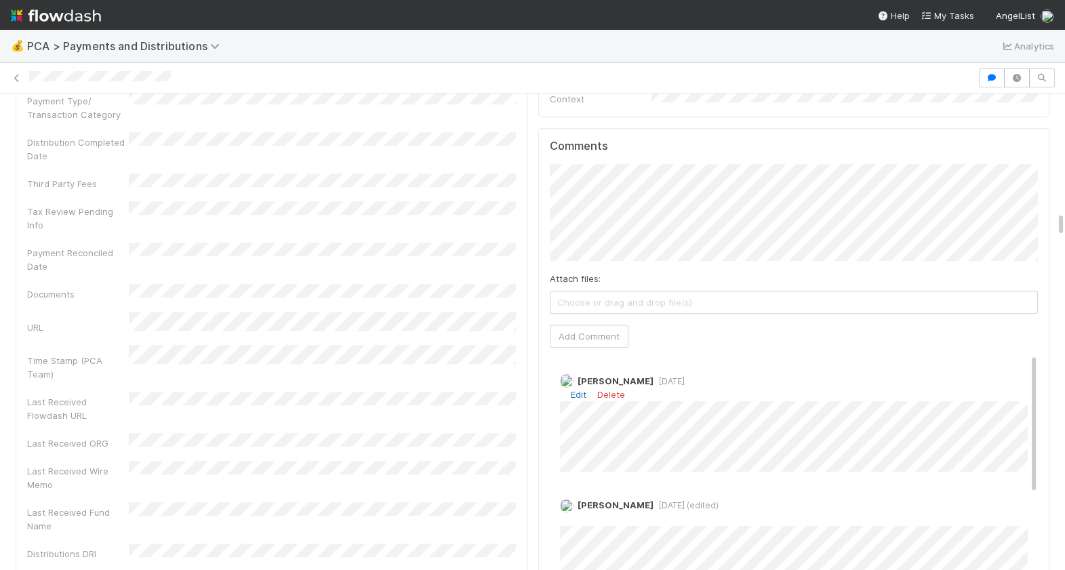
click at [578, 389] on link "Edit" at bounding box center [579, 394] width 16 height 11
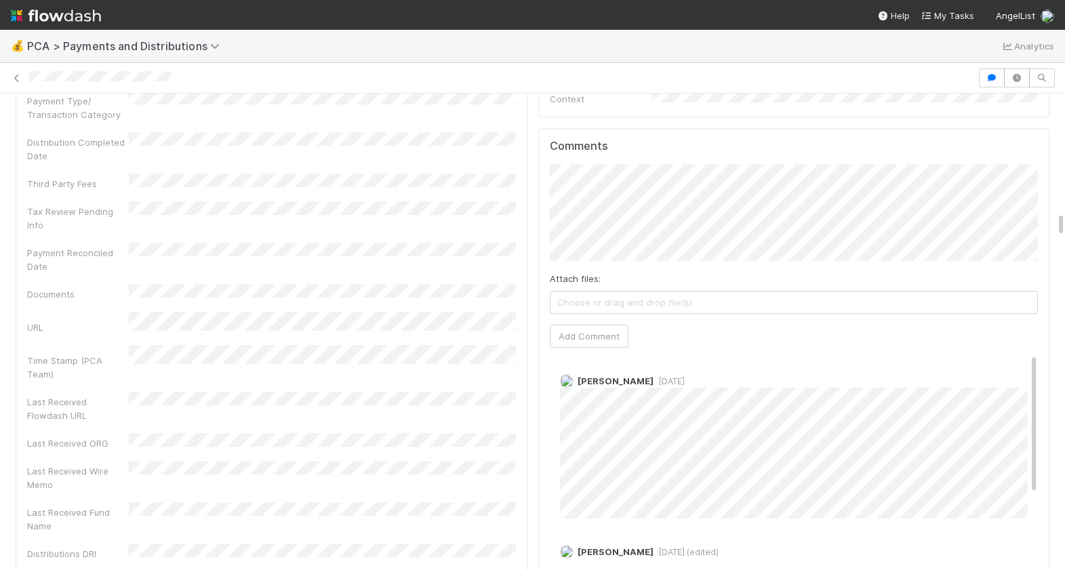
drag, startPoint x: 543, startPoint y: 444, endPoint x: 552, endPoint y: 444, distance: 9.5
click at [542, 444] on div "Comments Attach files: Choose or drag and drop file(s) Add Comment Berkley Cade…" at bounding box center [794, 381] width 512 height 507
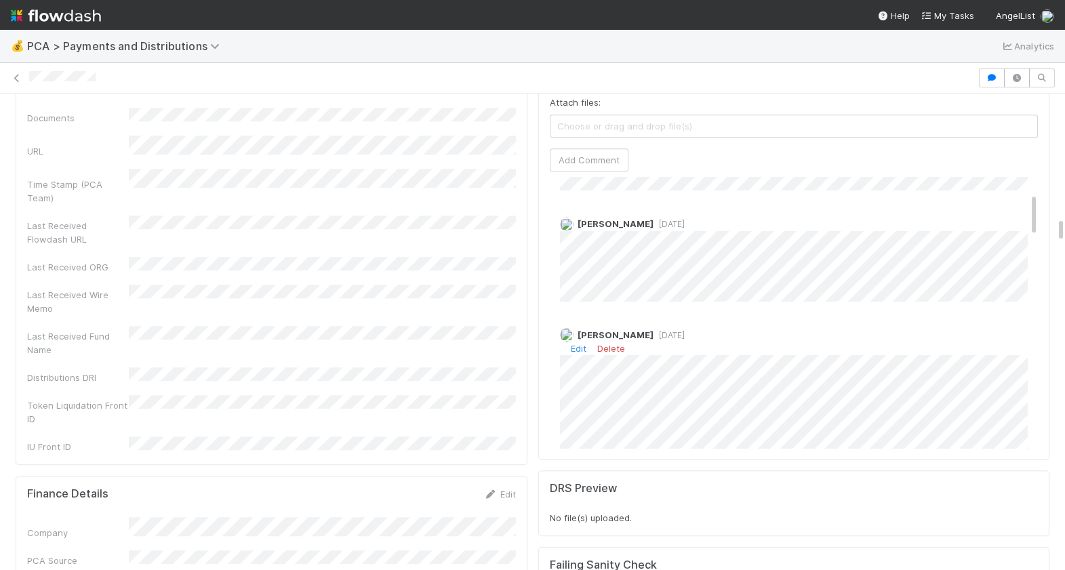
scroll to position [96, 0]
click at [576, 338] on link "Edit" at bounding box center [579, 343] width 16 height 11
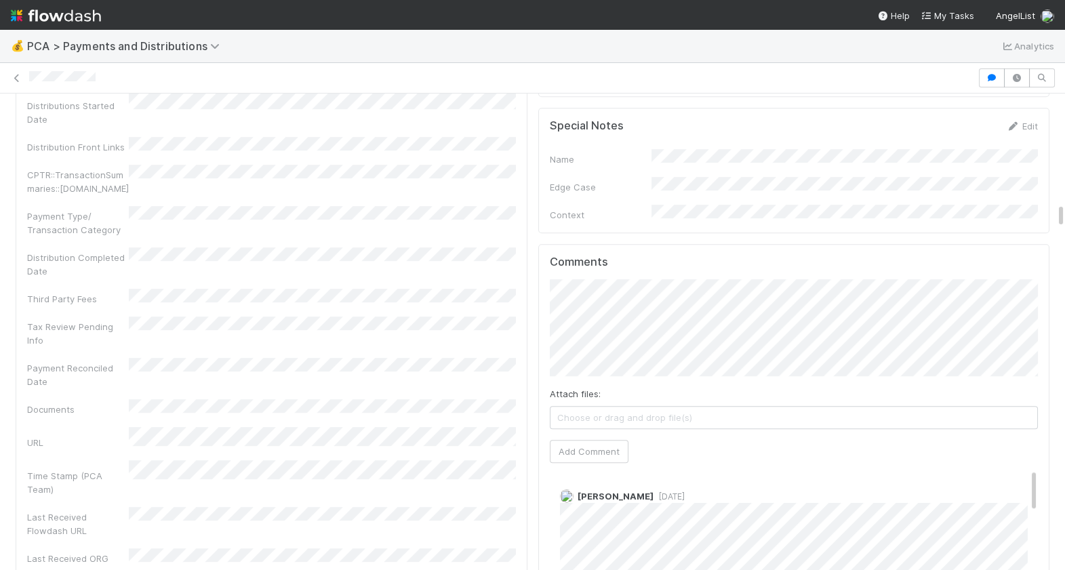
scroll to position [2081, 0]
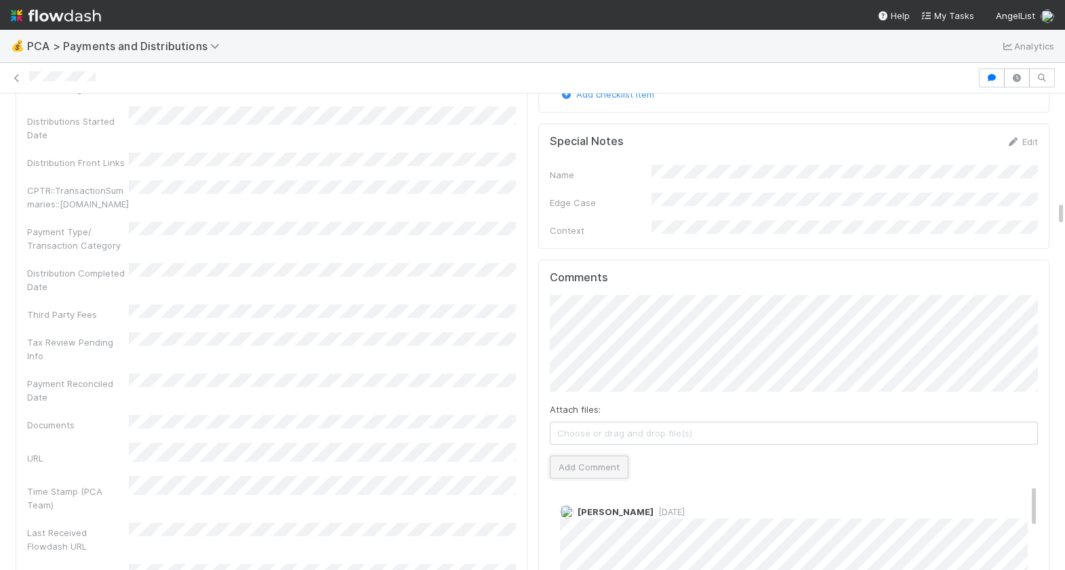
click at [592, 455] on button "Add Comment" at bounding box center [589, 466] width 79 height 23
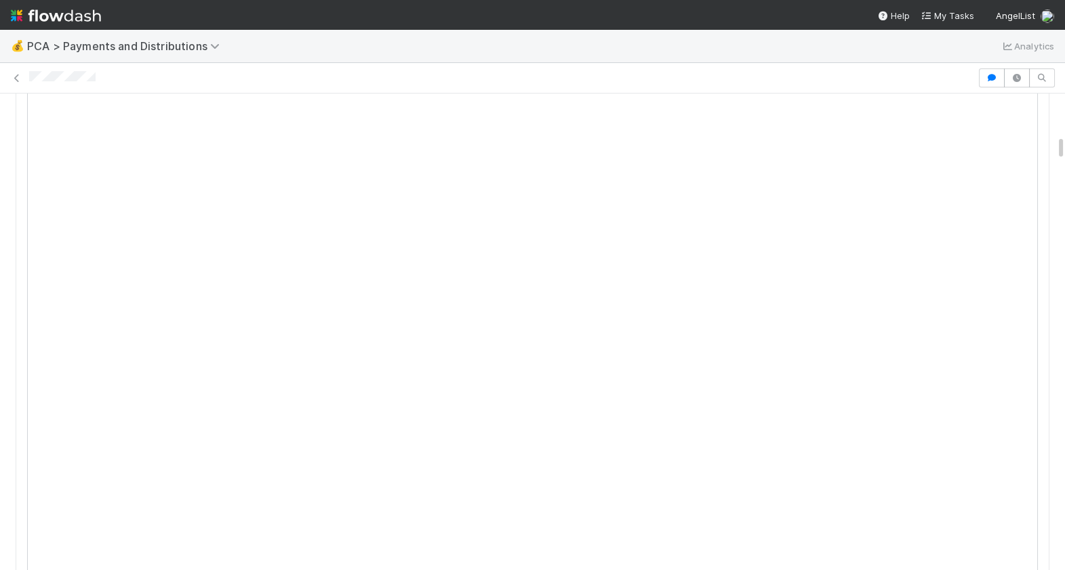
scroll to position [198, 0]
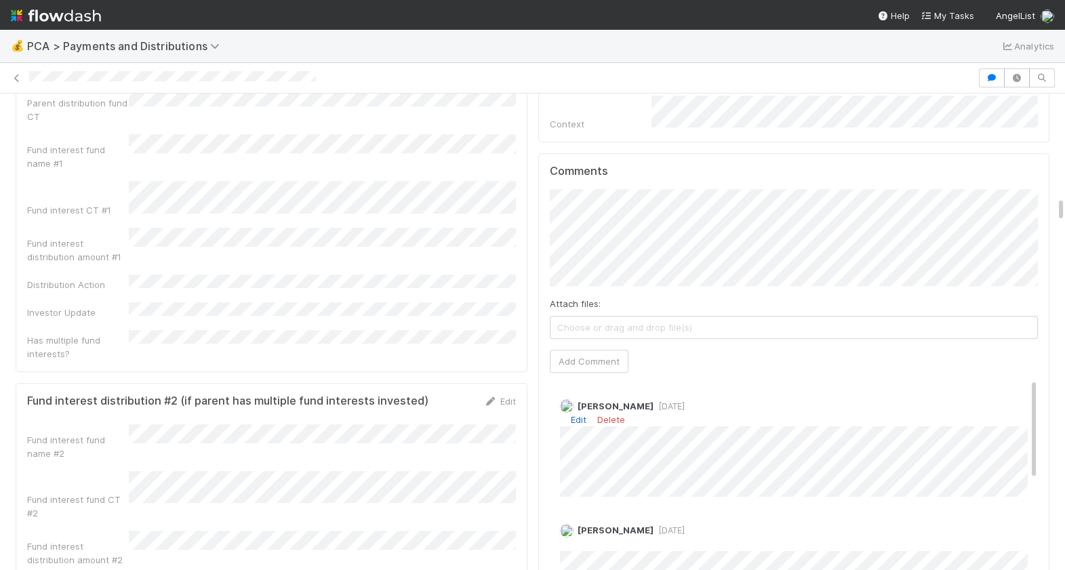
click at [578, 414] on link "Edit" at bounding box center [579, 419] width 16 height 11
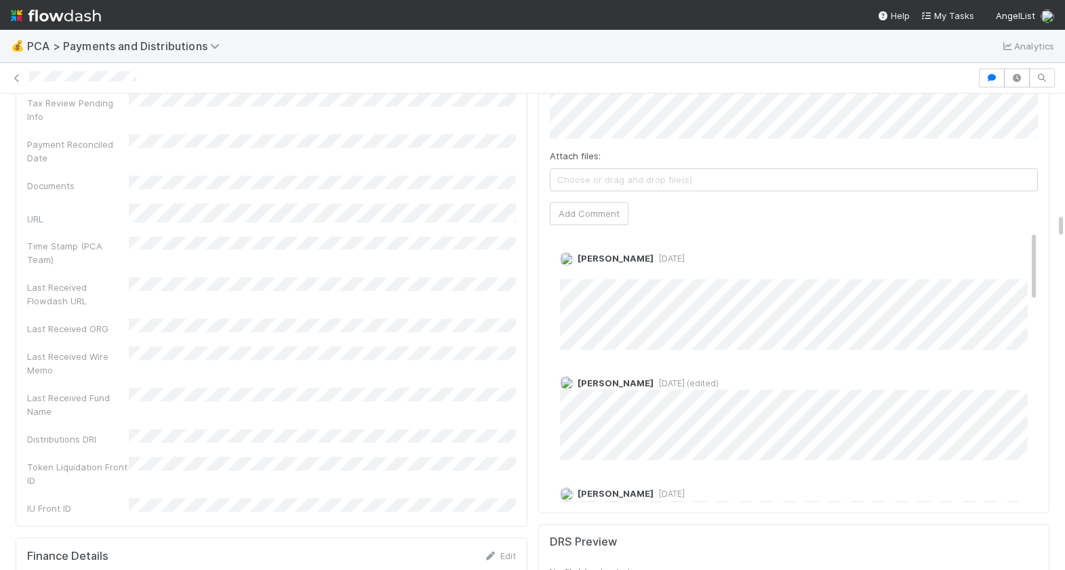
scroll to position [2304, 0]
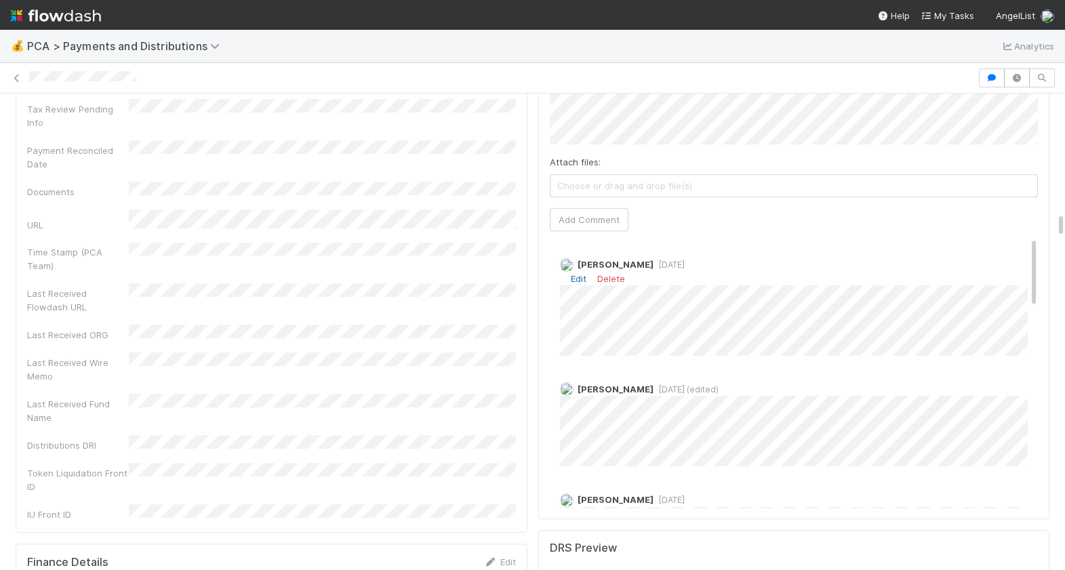
click at [577, 273] on link "Edit" at bounding box center [579, 278] width 16 height 11
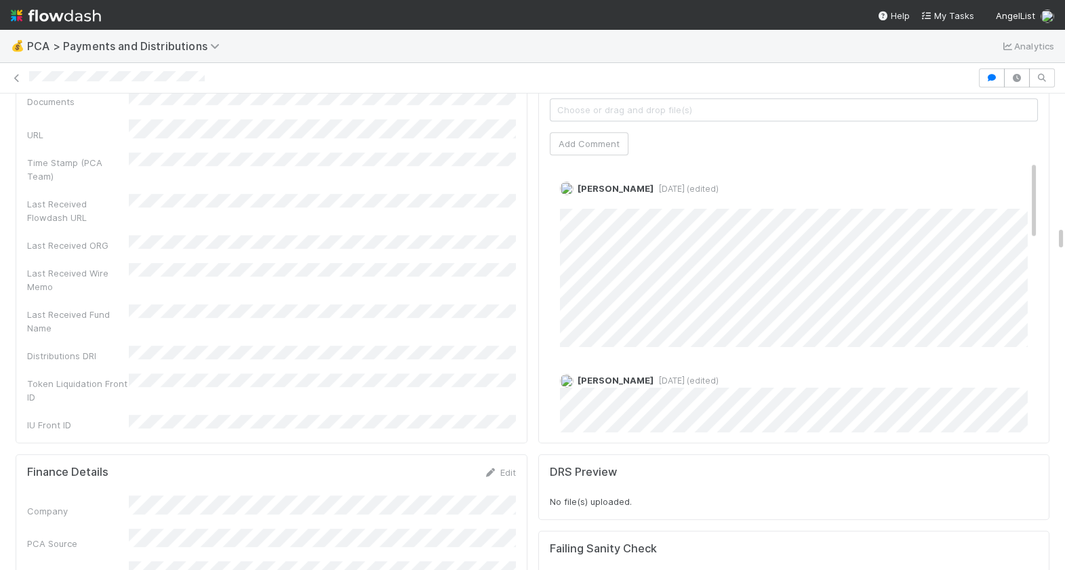
scroll to position [2496, 0]
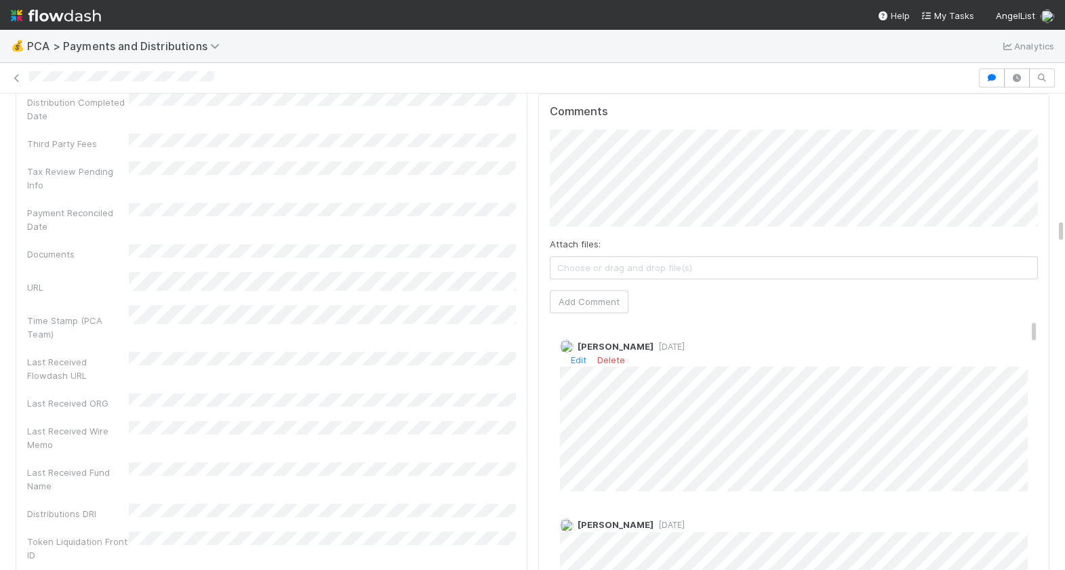
scroll to position [2494, 0]
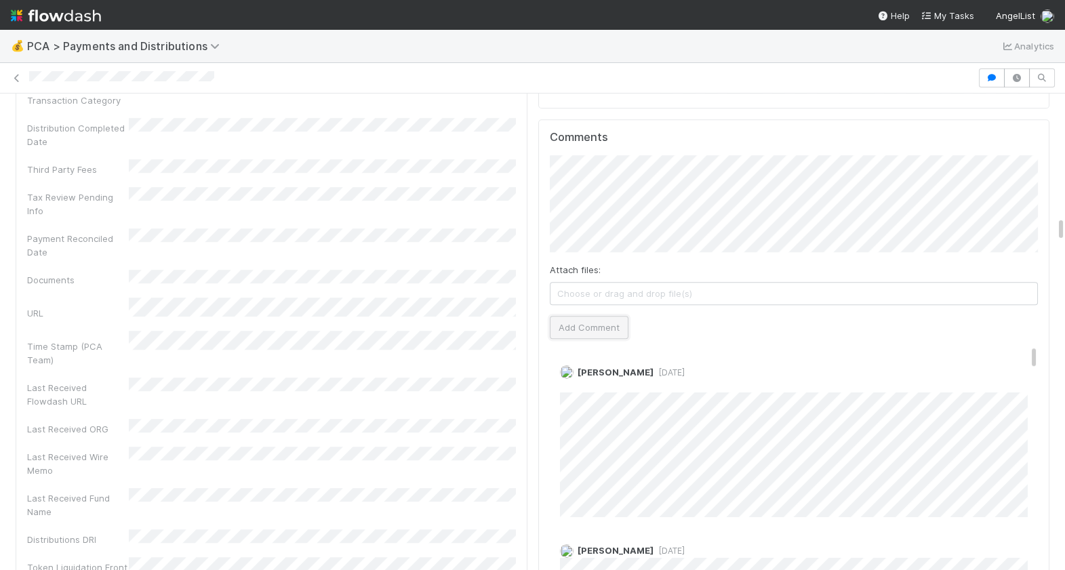
click at [613, 316] on button "Add Comment" at bounding box center [589, 327] width 79 height 23
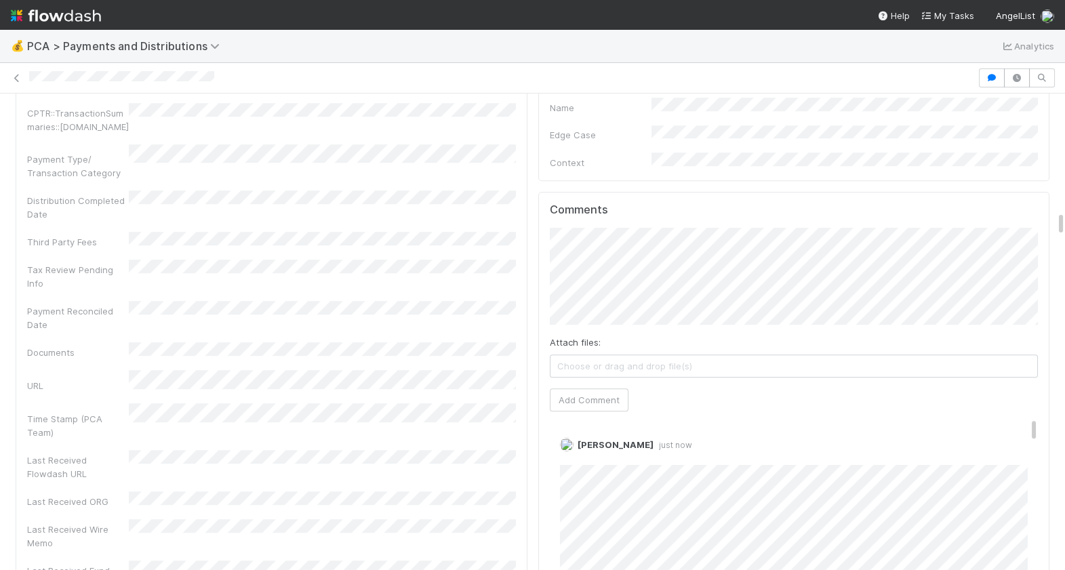
scroll to position [2481, 0]
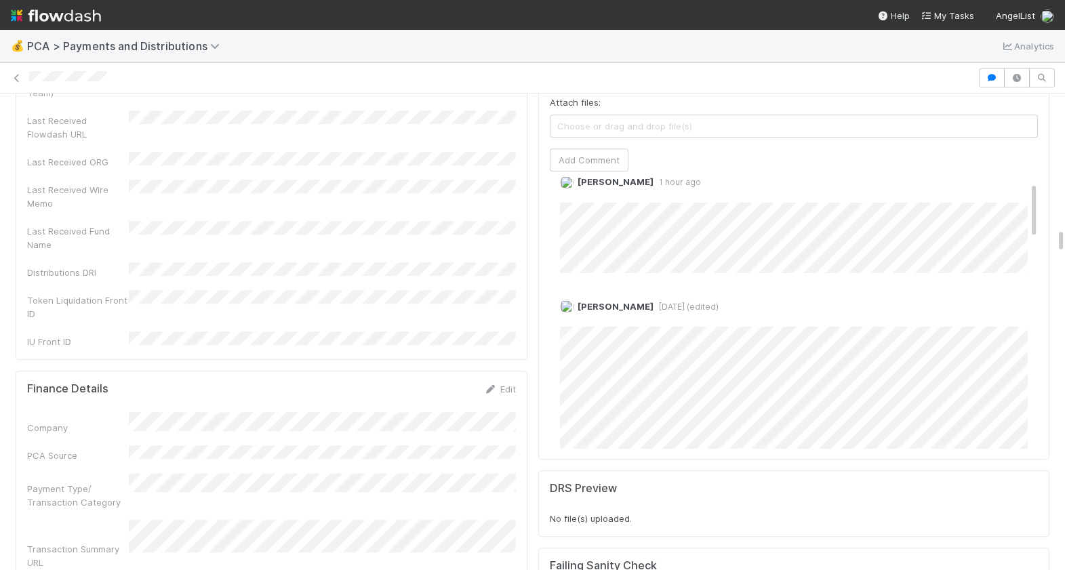
scroll to position [24, 0]
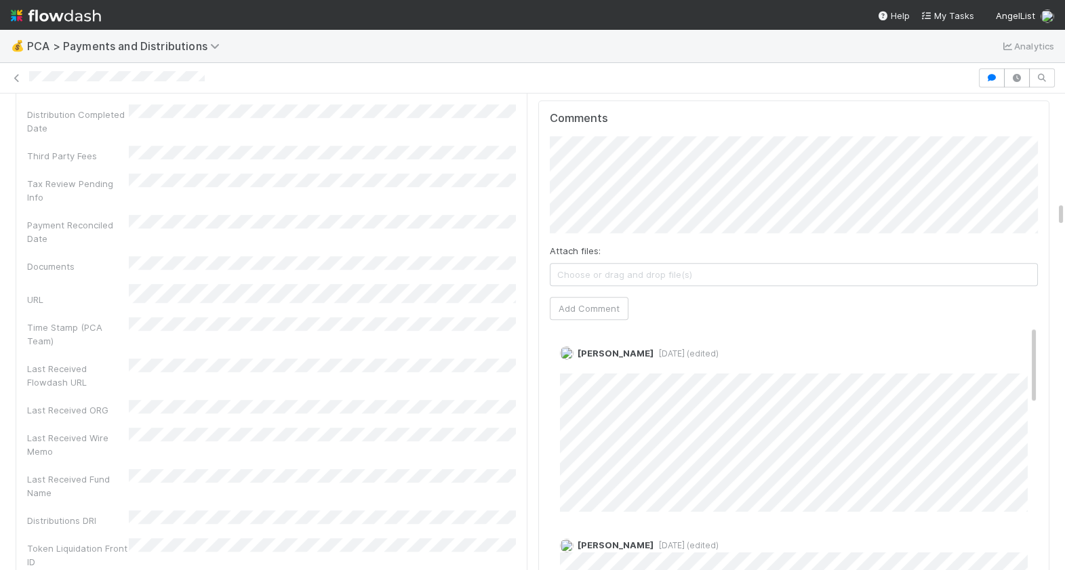
scroll to position [2353, 0]
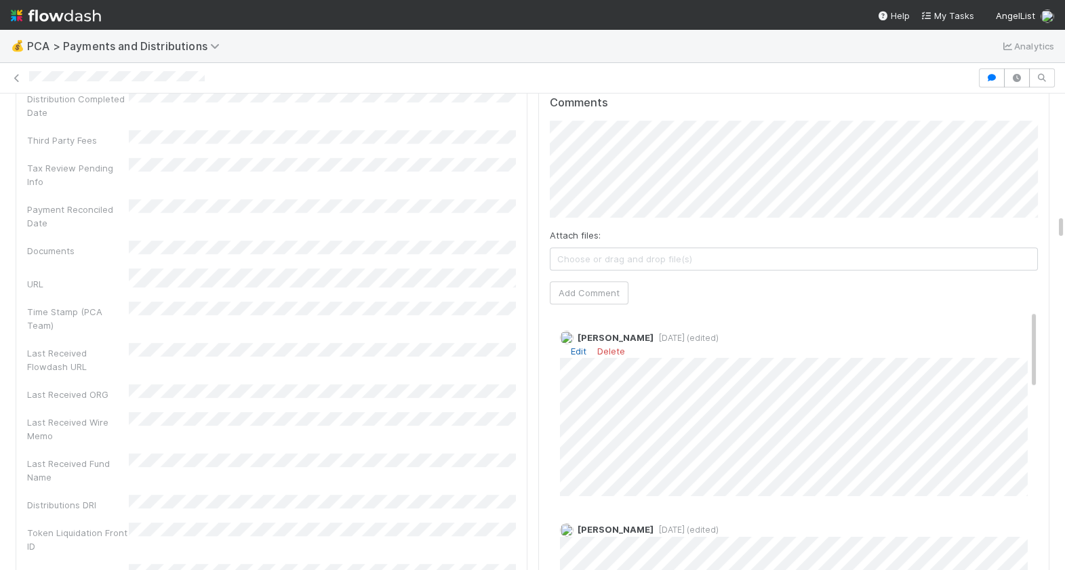
click at [577, 346] on link "Edit" at bounding box center [579, 351] width 16 height 11
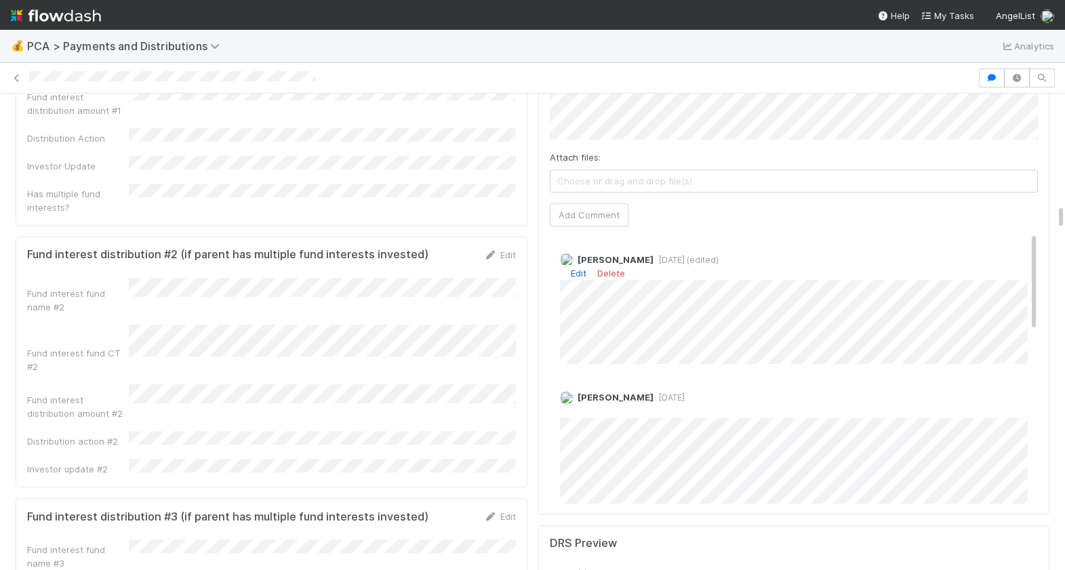
click at [577, 268] on link "Edit" at bounding box center [579, 273] width 16 height 11
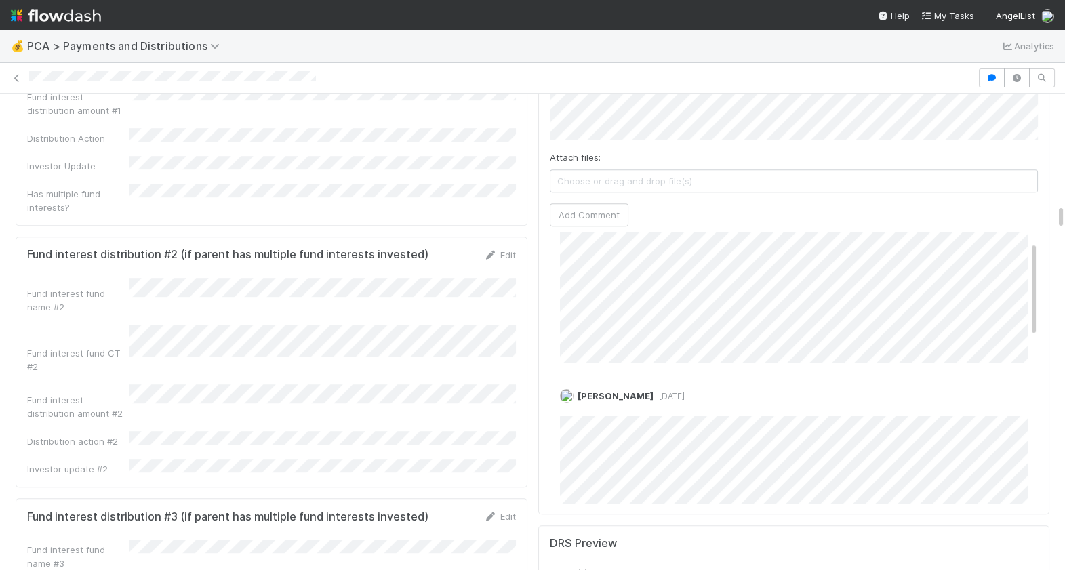
scroll to position [46, 0]
copy div
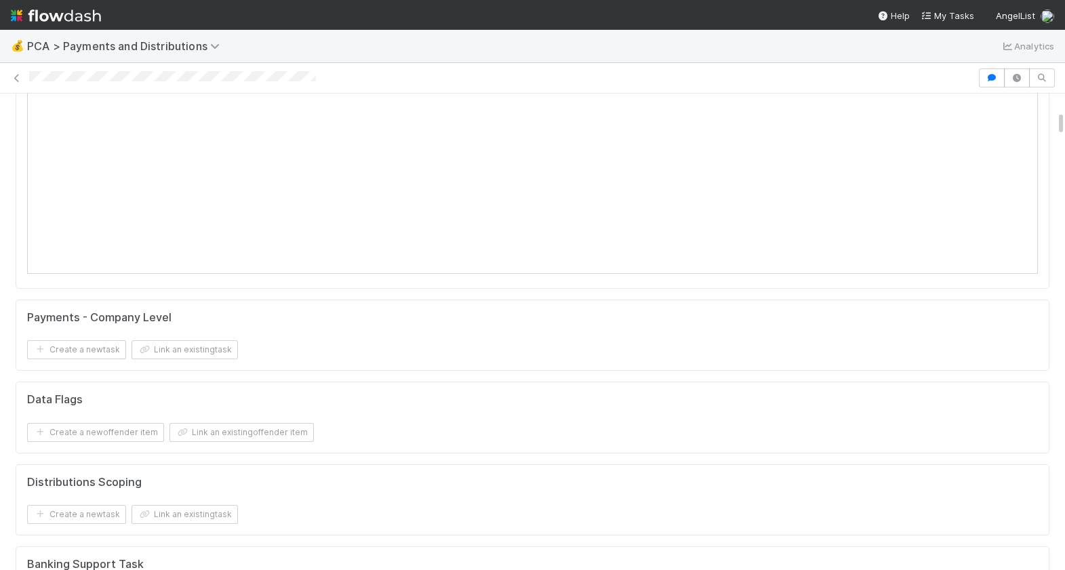
scroll to position [0, 0]
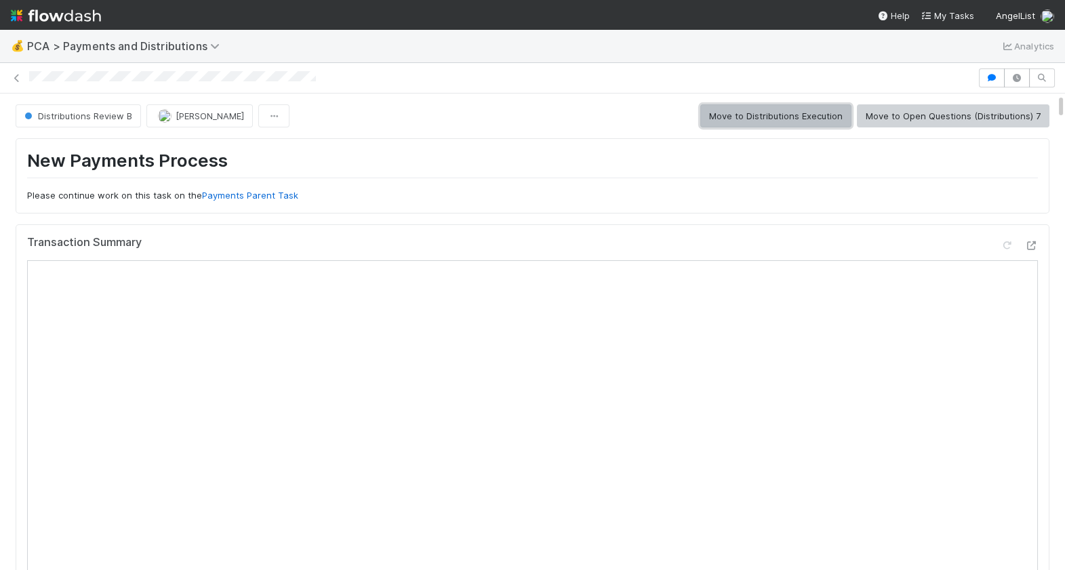
click at [798, 119] on button "Move to Distributions Execution" at bounding box center [775, 115] width 151 height 23
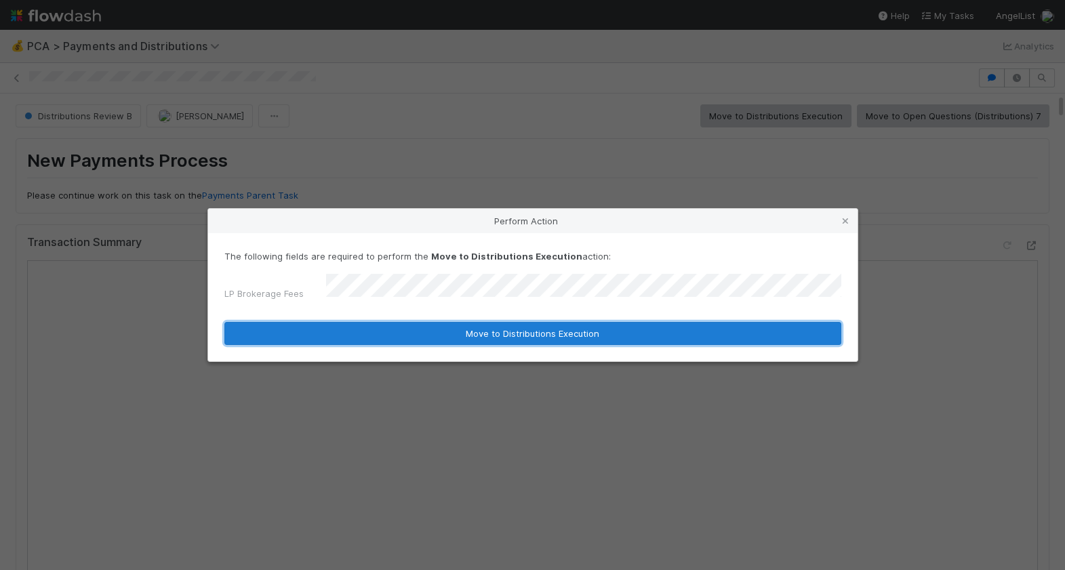
click at [428, 327] on button "Move to Distributions Execution" at bounding box center [532, 333] width 617 height 23
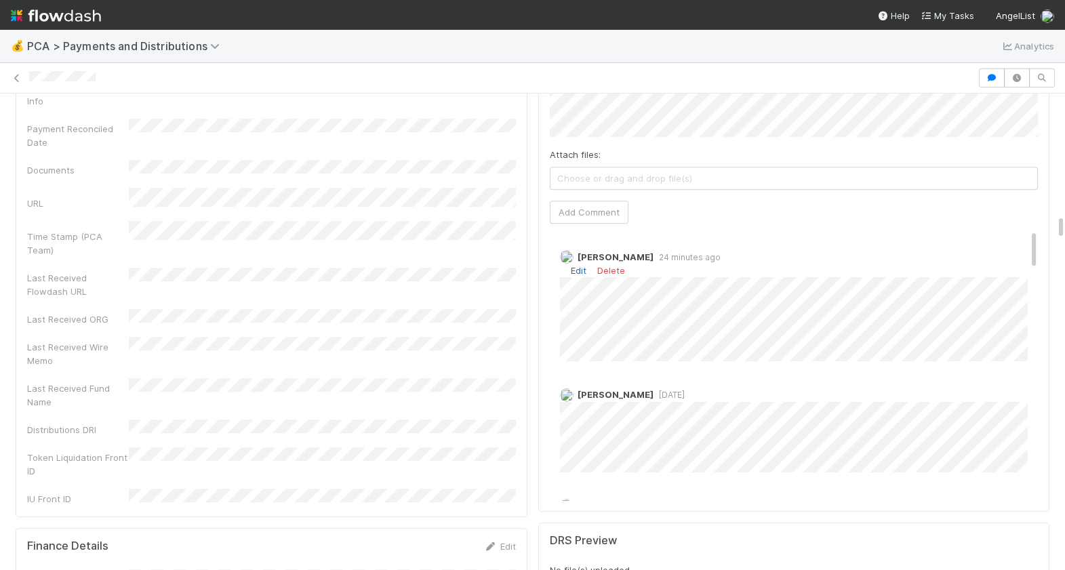
click at [577, 265] on link "Edit" at bounding box center [579, 270] width 16 height 11
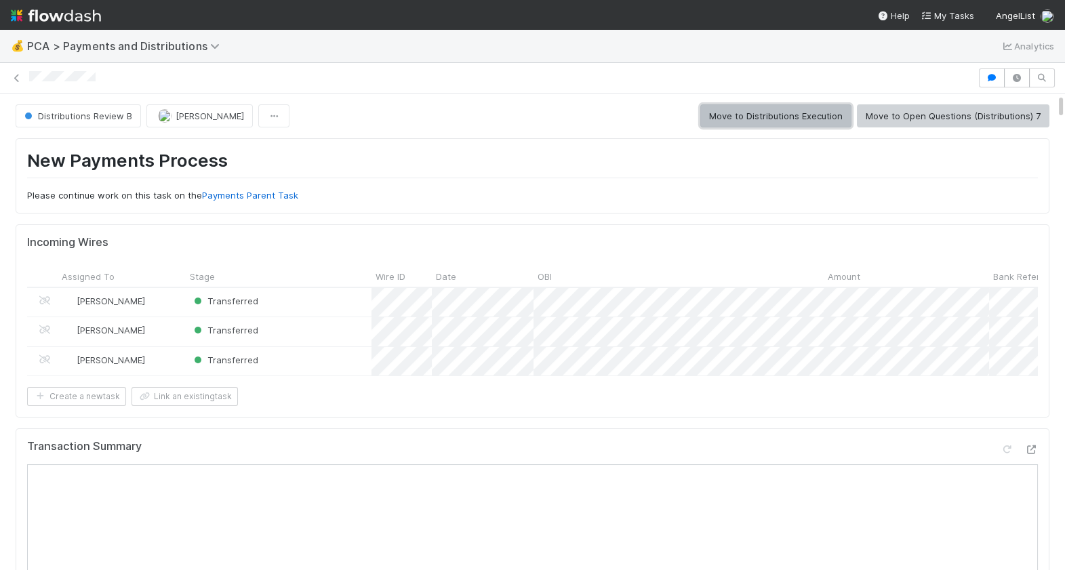
click at [770, 117] on button "Move to Distributions Execution" at bounding box center [775, 115] width 151 height 23
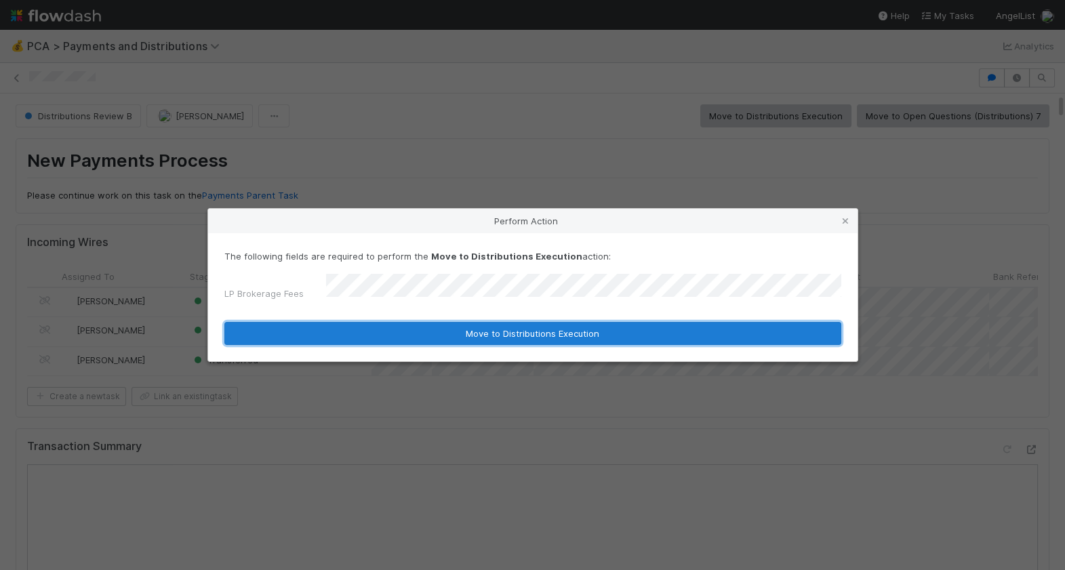
click at [360, 338] on button "Move to Distributions Execution" at bounding box center [532, 333] width 617 height 23
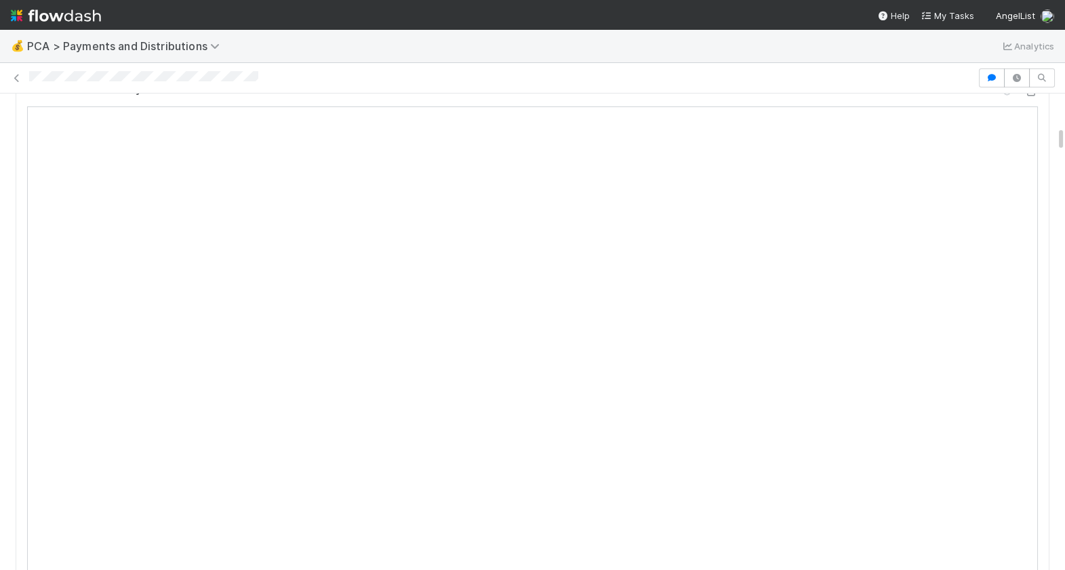
scroll to position [657, 0]
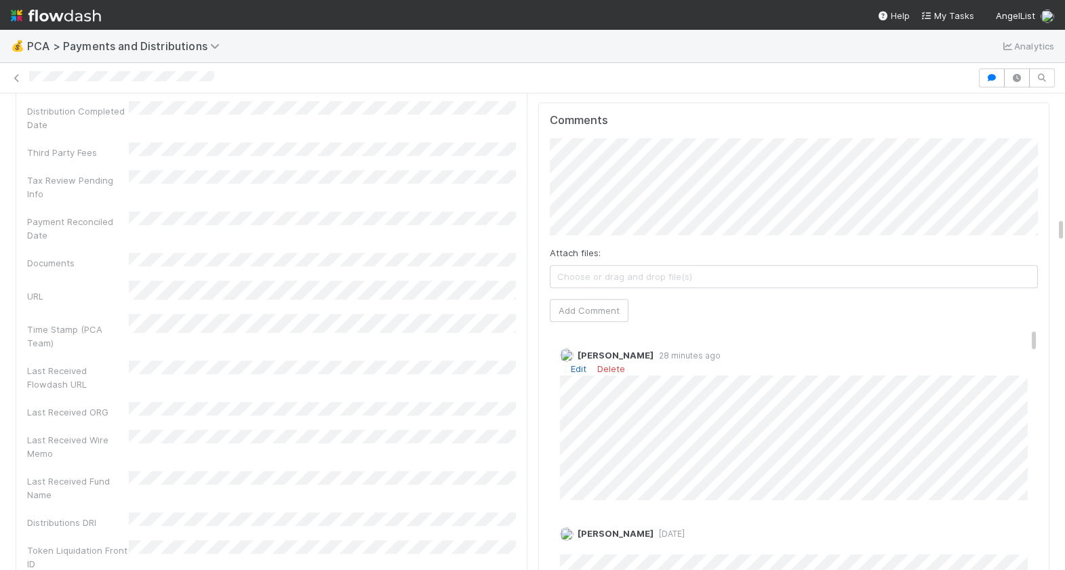
click at [579, 363] on link "Edit" at bounding box center [579, 368] width 16 height 11
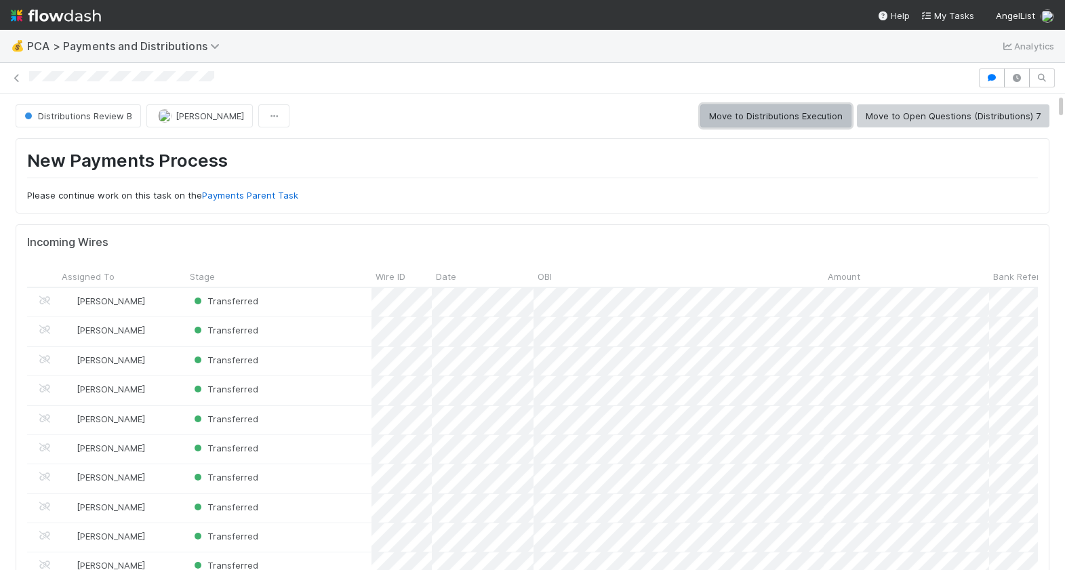
click at [802, 111] on button "Move to Distributions Execution" at bounding box center [775, 115] width 151 height 23
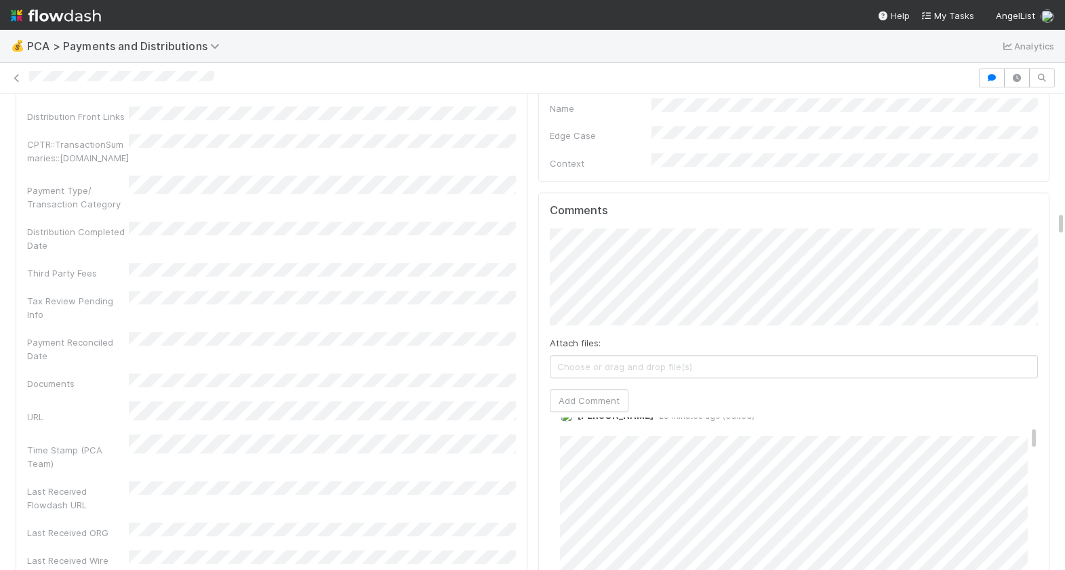
scroll to position [20, 0]
click at [577, 433] on link "Edit" at bounding box center [579, 438] width 16 height 11
